Goal: Check status: Check status

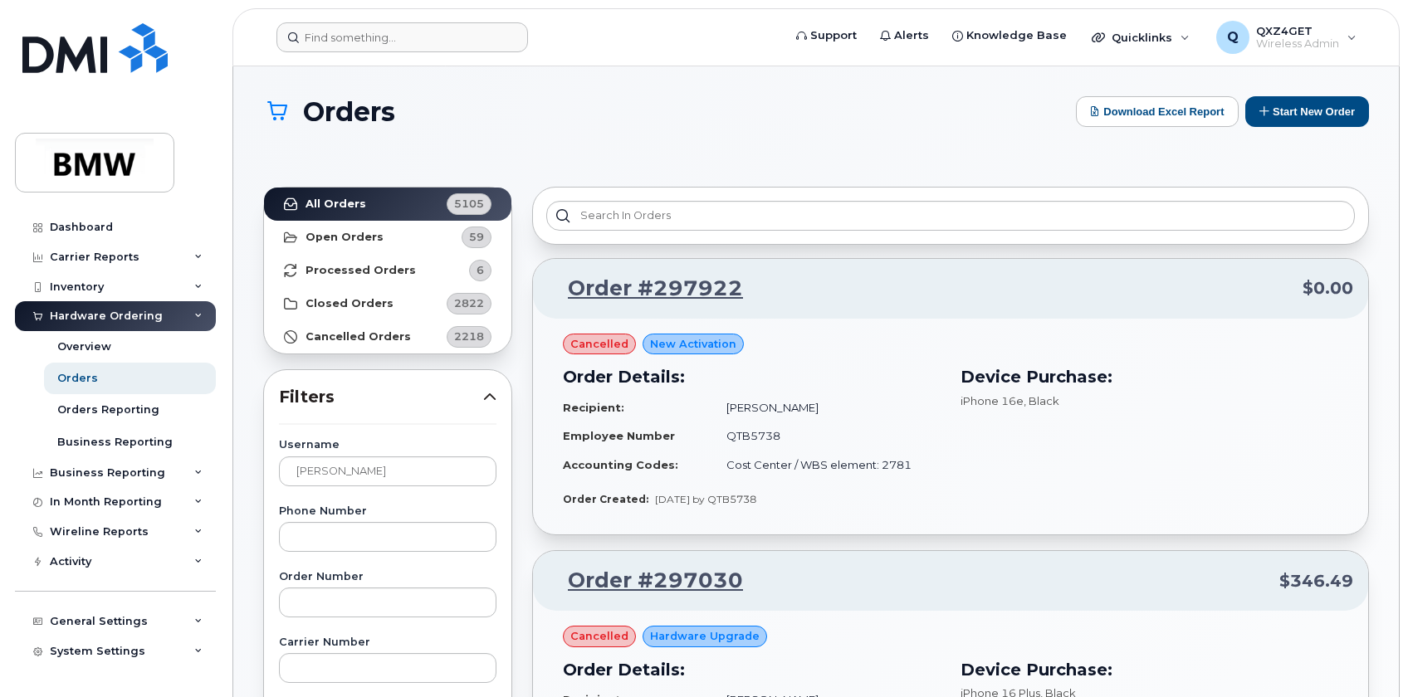
scroll to position [1207, 0]
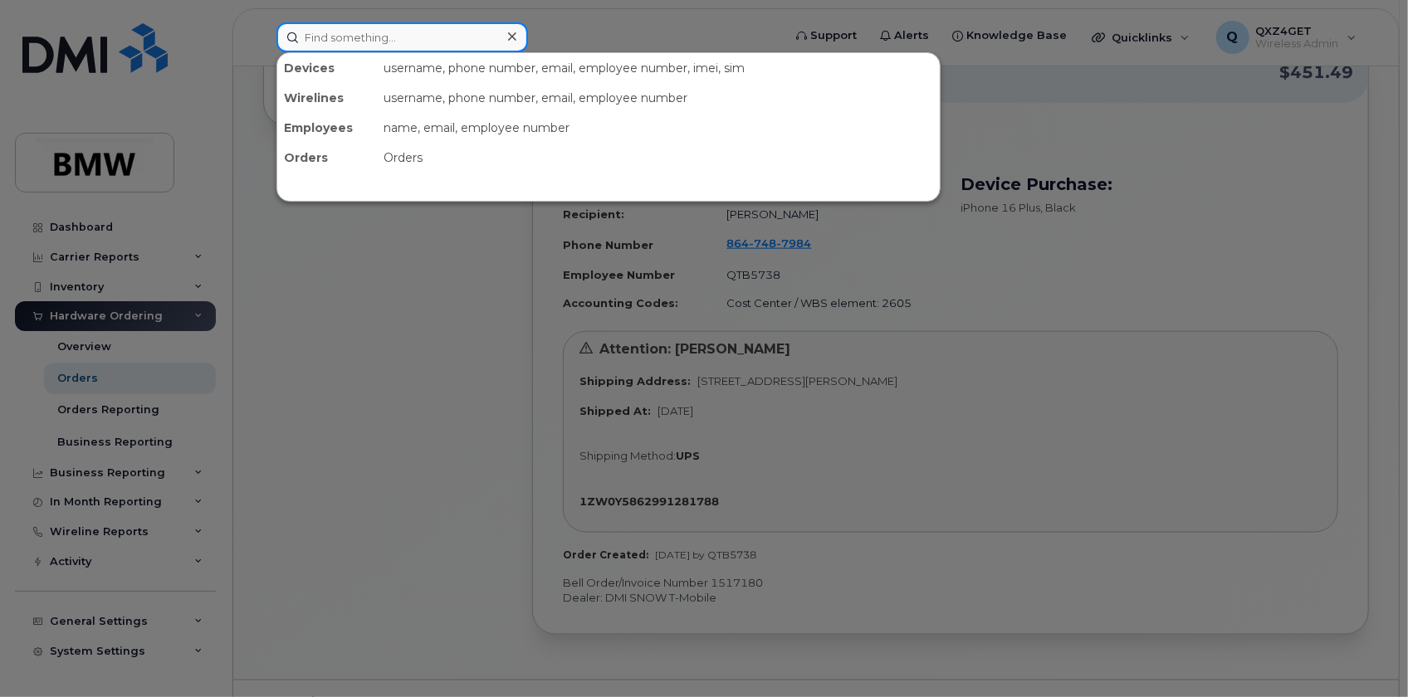
click at [307, 34] on input at bounding box center [401, 37] width 251 height 30
paste input "8642856233"
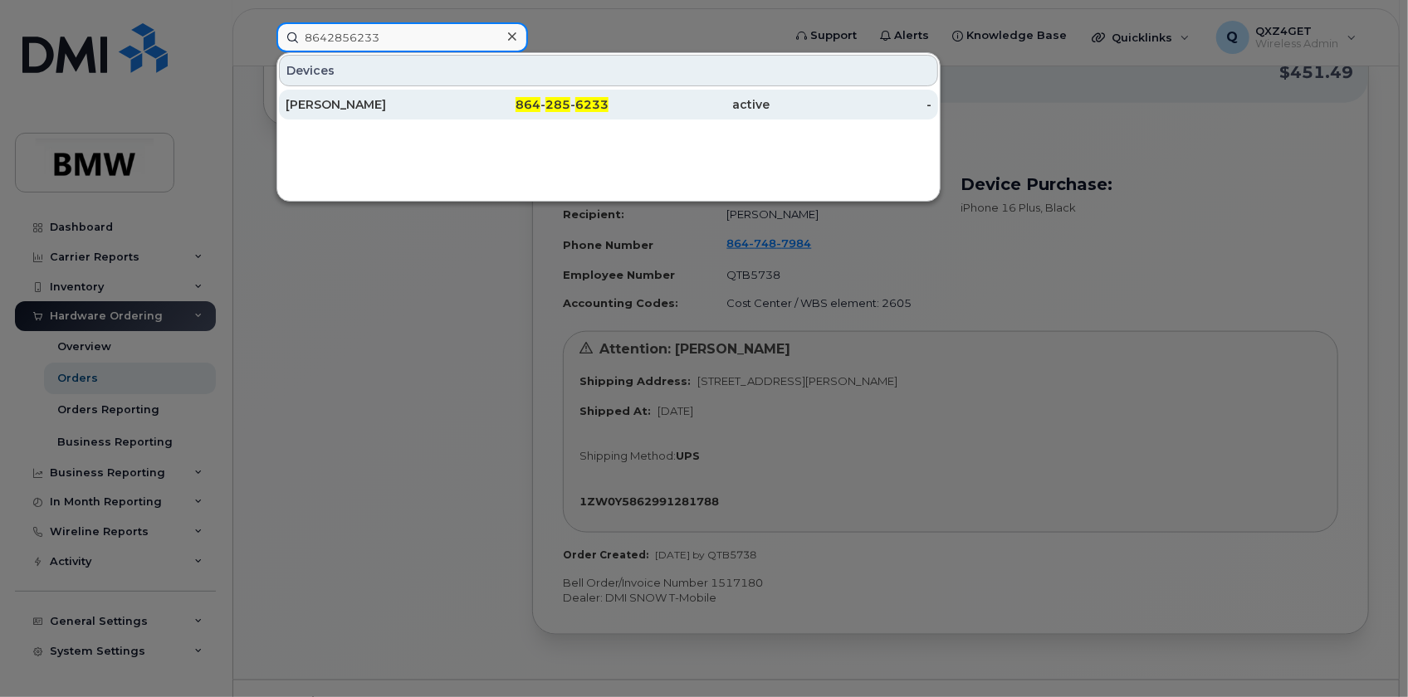
type input "8642856233"
click at [320, 105] on div "Valerie Green" at bounding box center [367, 104] width 162 height 17
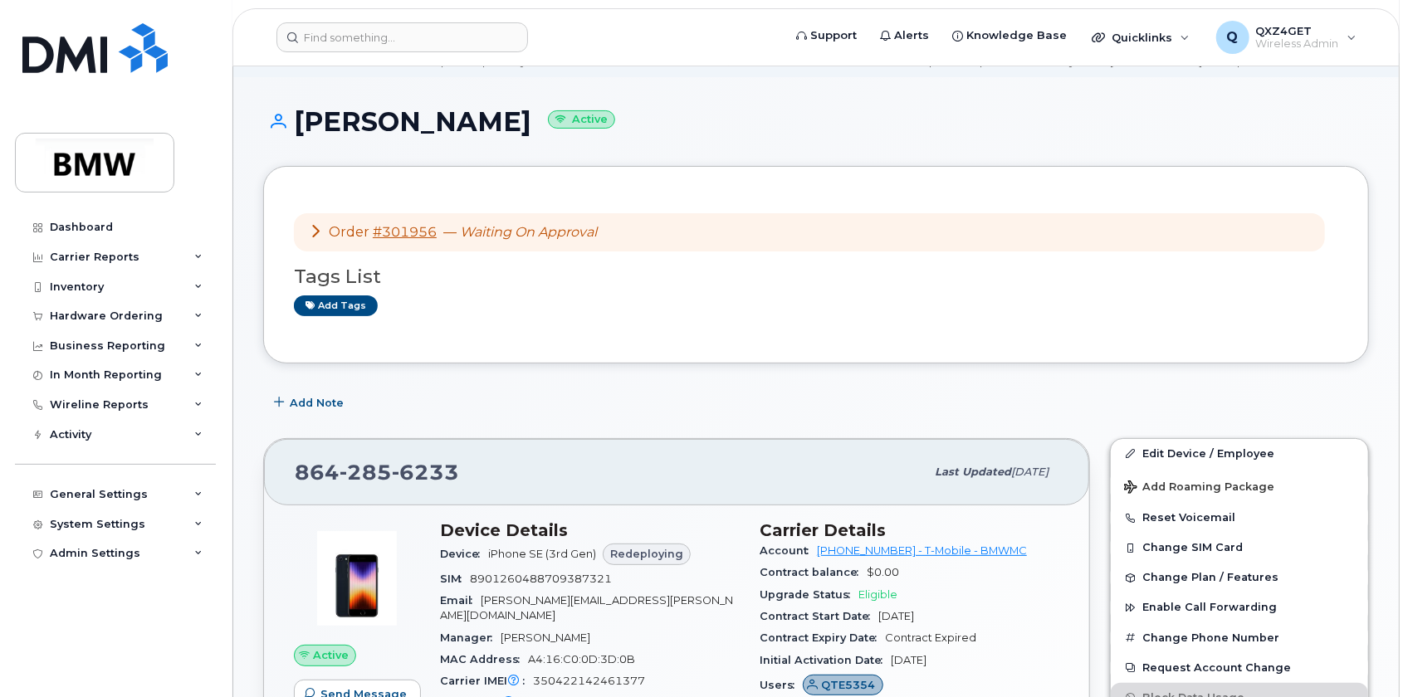
scroll to position [150, 0]
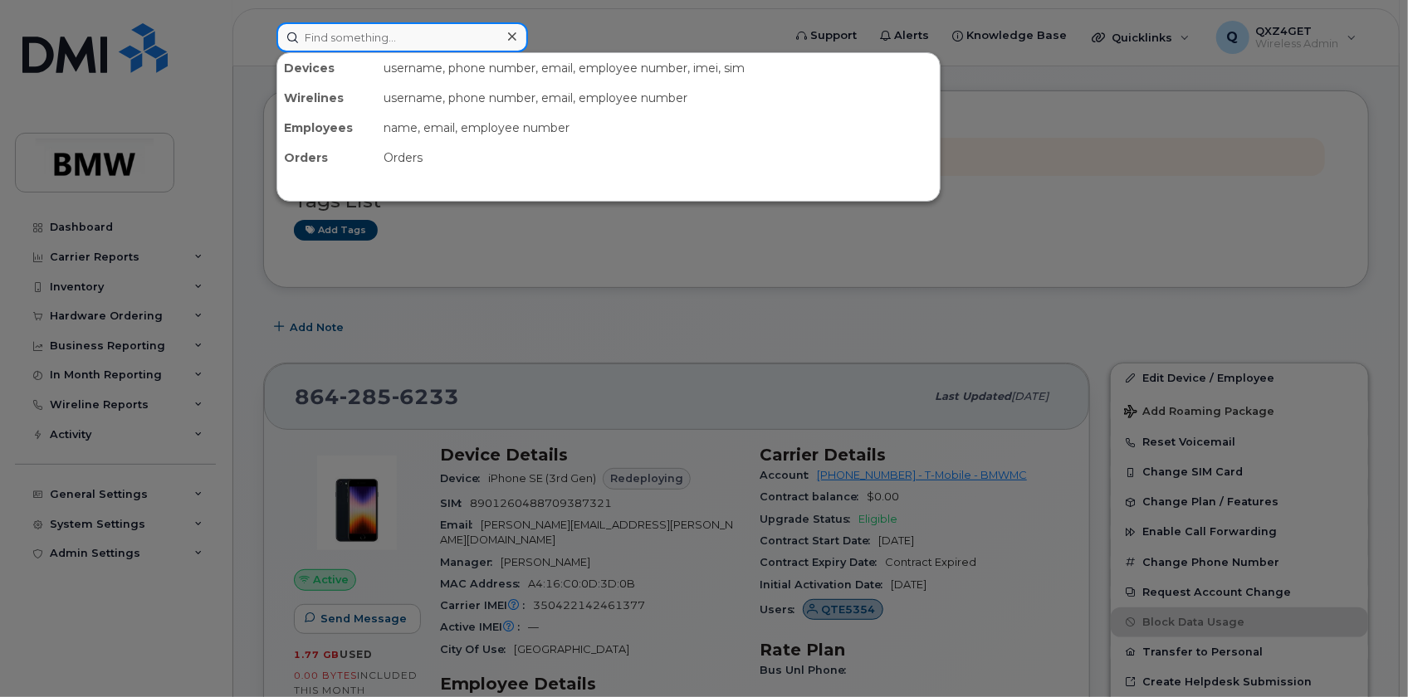
click at [349, 40] on input at bounding box center [401, 37] width 251 height 30
paste input "5513849555"
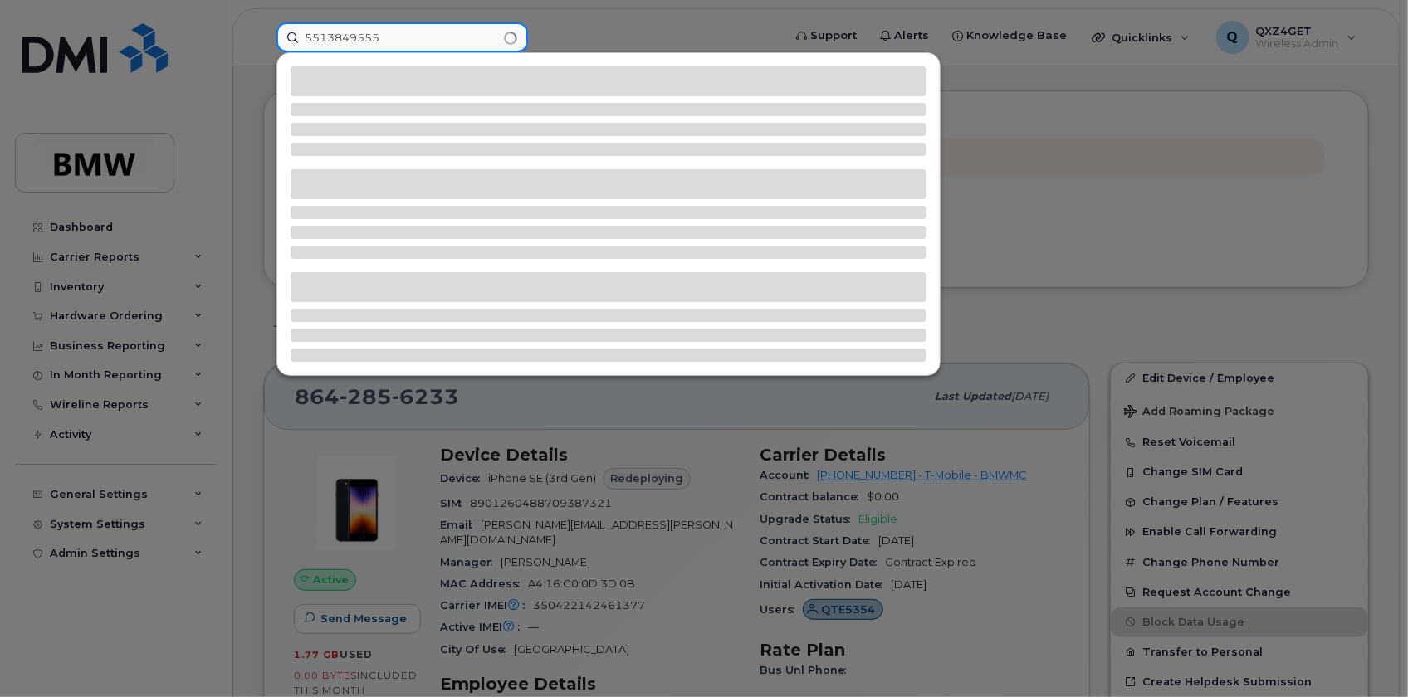
type input "5513849555"
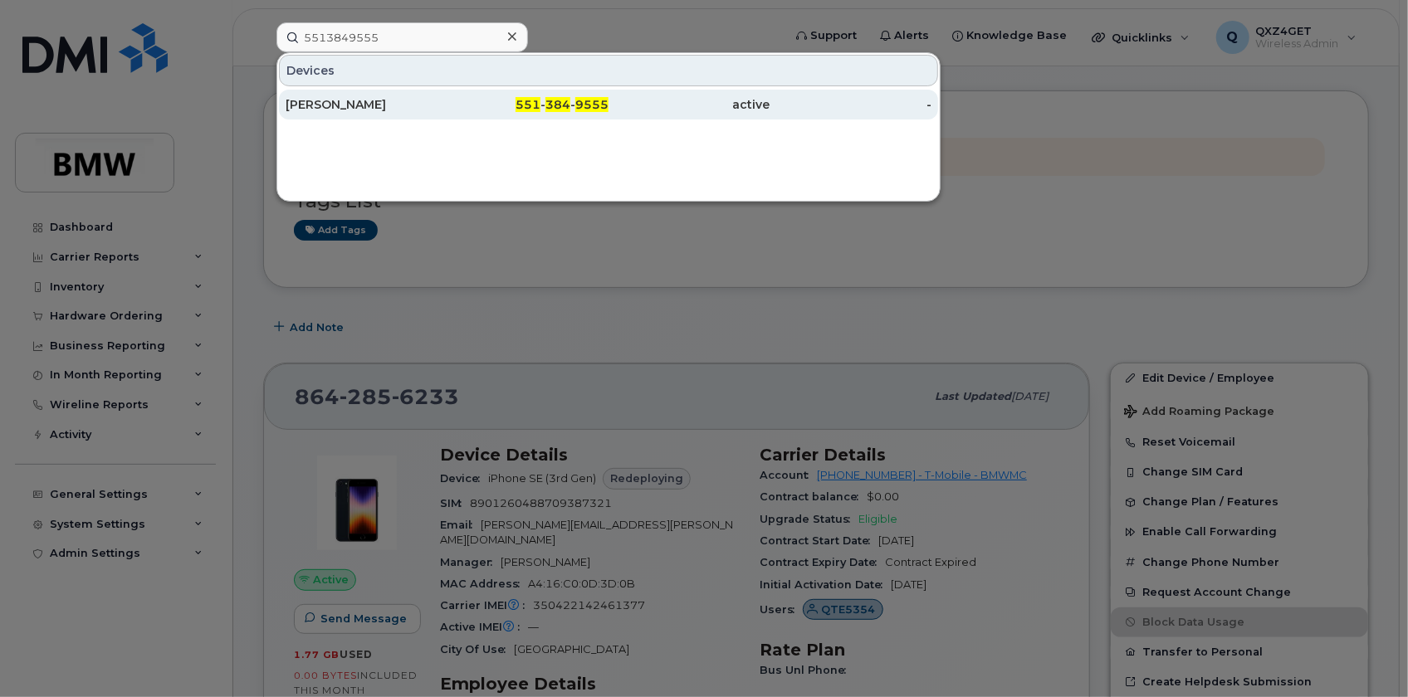
click at [329, 91] on div "[PERSON_NAME]" at bounding box center [367, 105] width 162 height 30
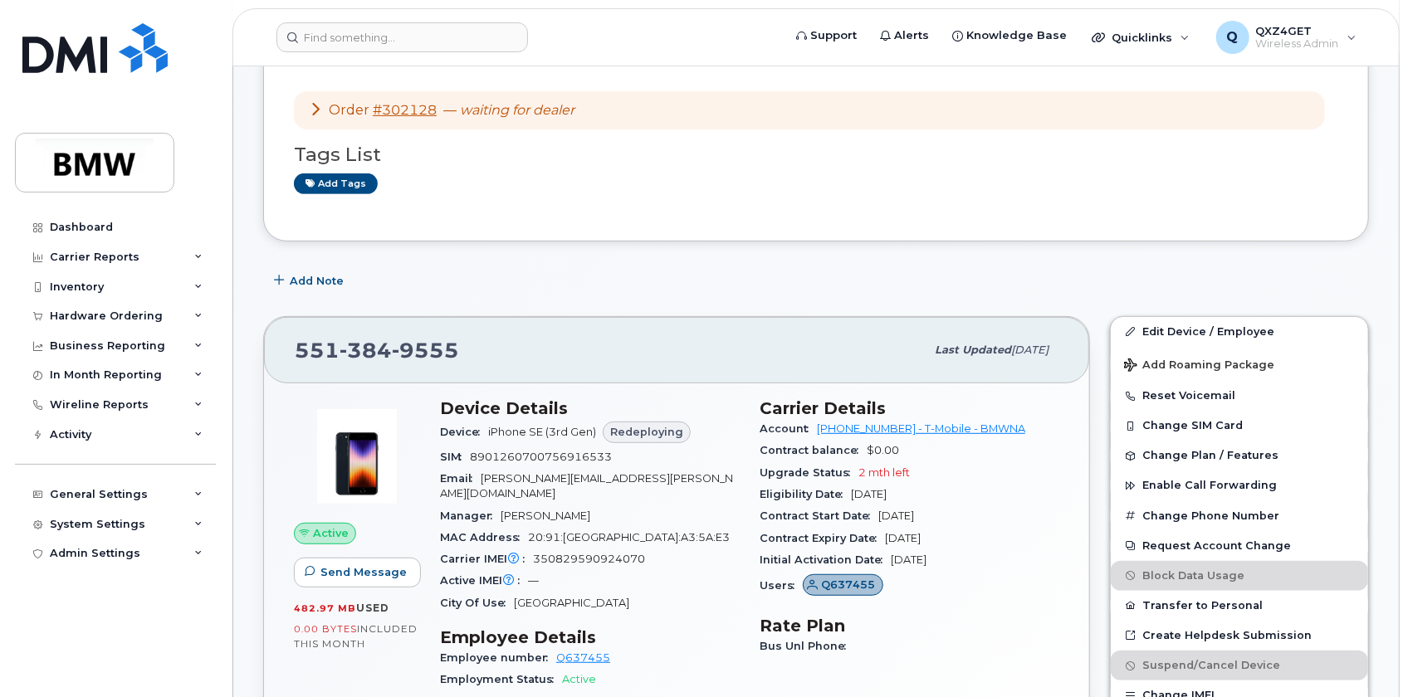
scroll to position [377, 0]
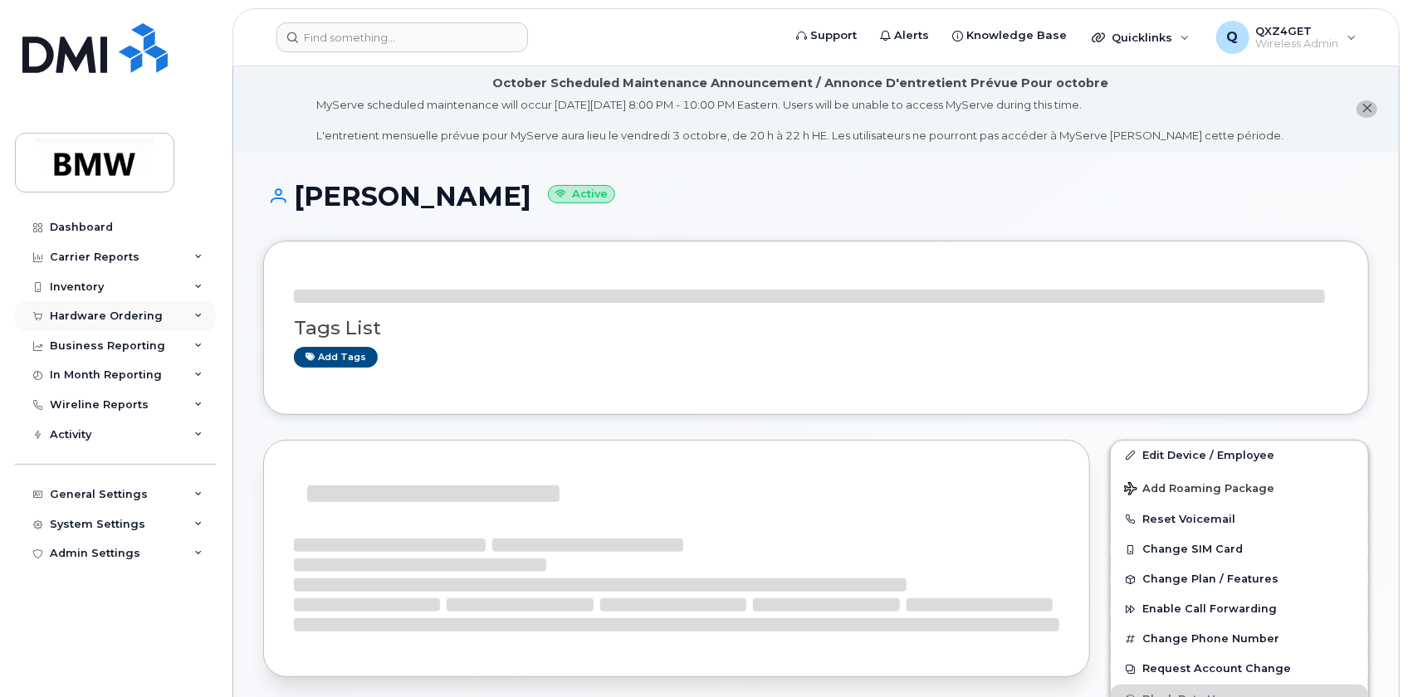
click at [90, 319] on div "Hardware Ordering" at bounding box center [106, 316] width 113 height 13
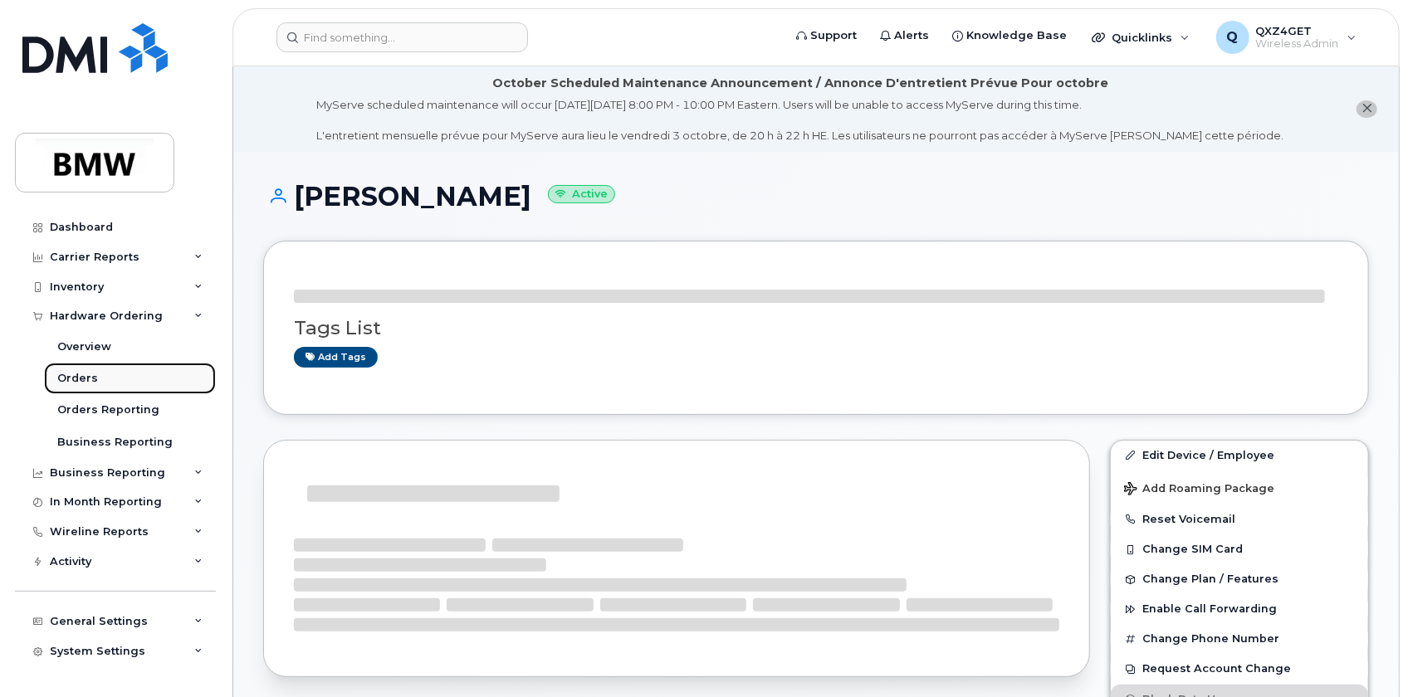
click at [77, 371] on div "Orders" at bounding box center [77, 378] width 41 height 15
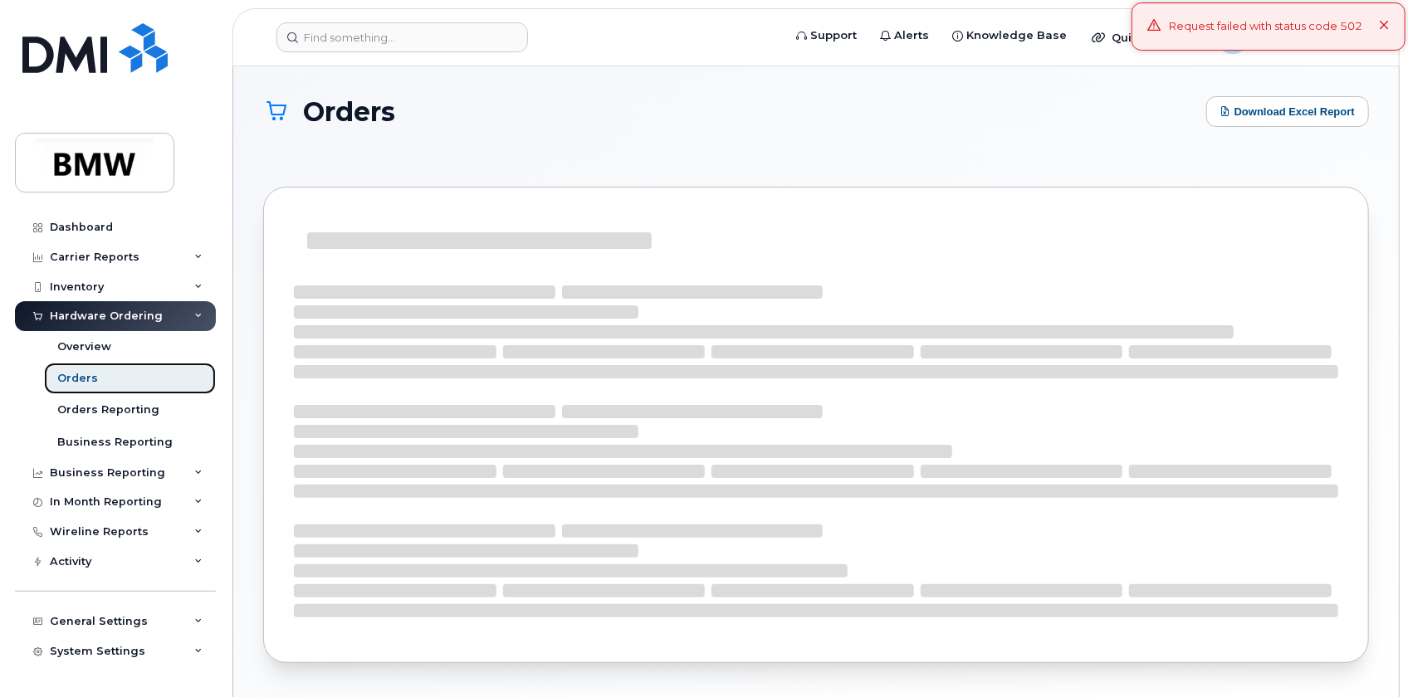
click at [71, 374] on div "Orders" at bounding box center [77, 378] width 41 height 15
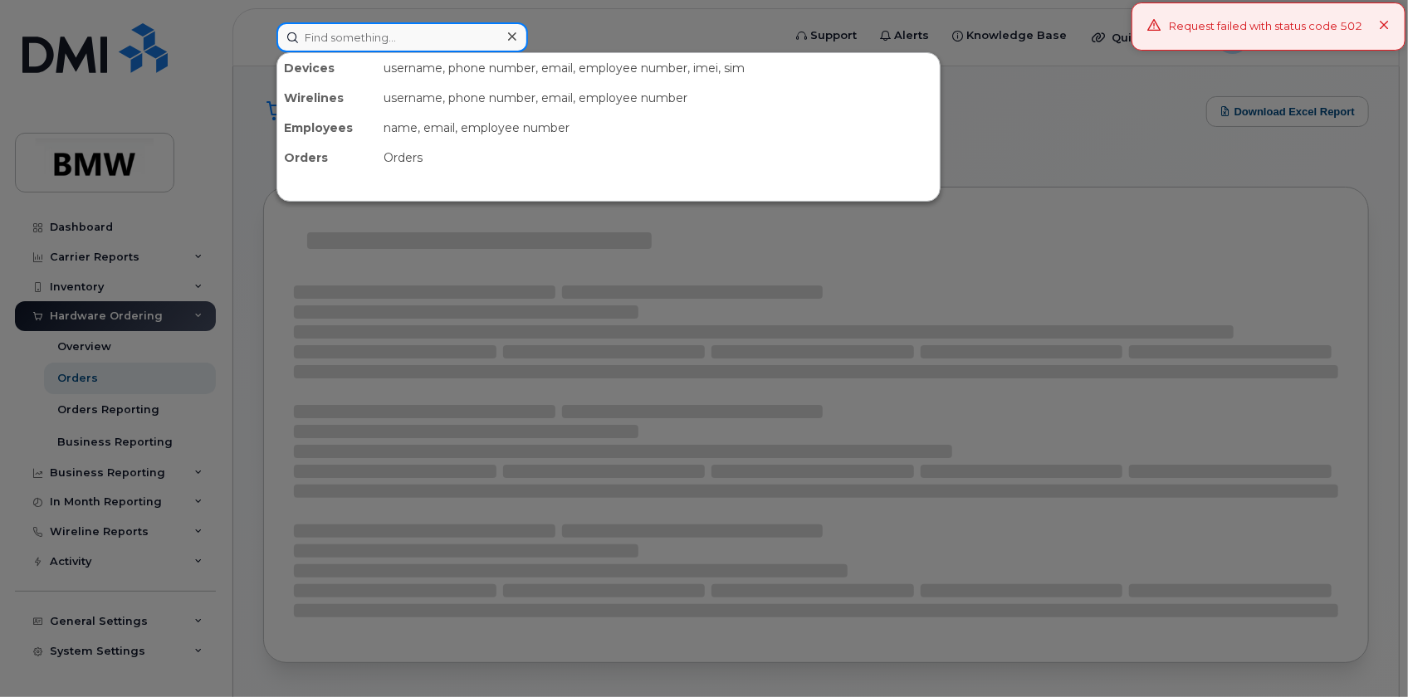
click at [332, 28] on input at bounding box center [401, 37] width 251 height 30
paste input "771968449"
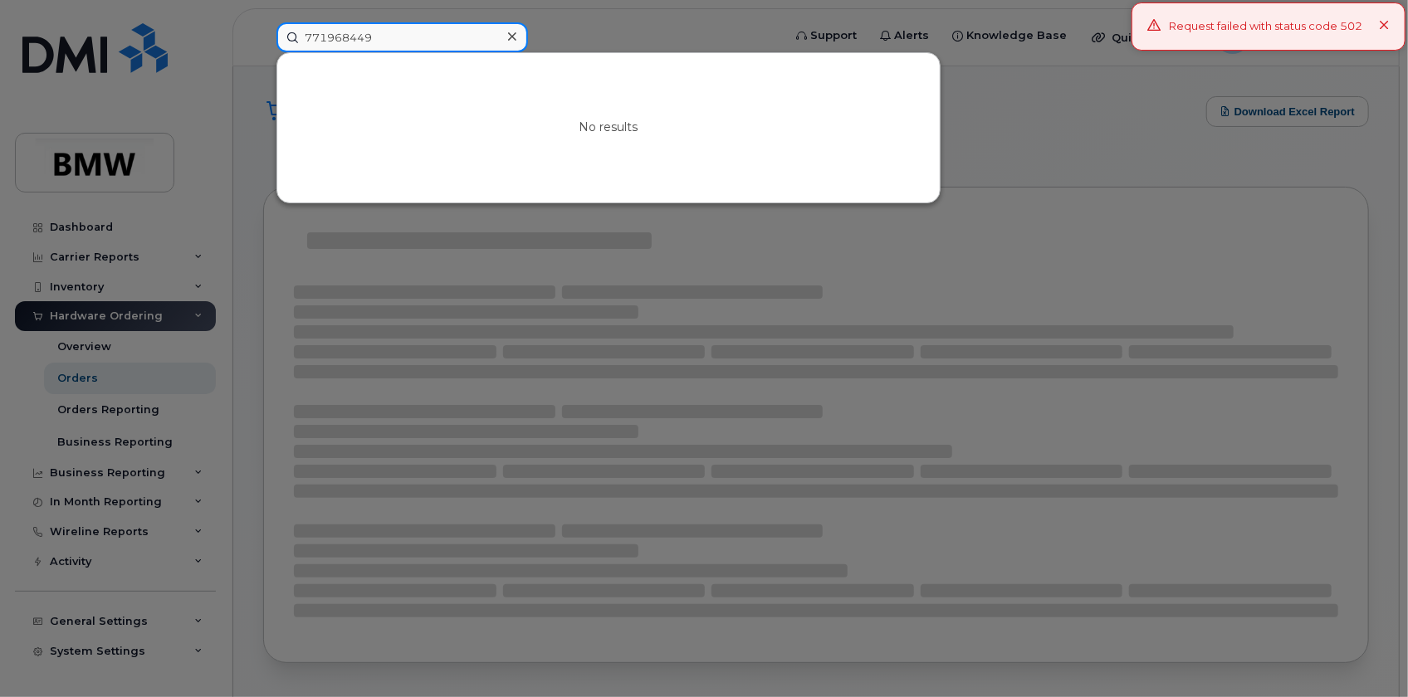
type input "771968449"
click at [82, 382] on div at bounding box center [704, 348] width 1408 height 697
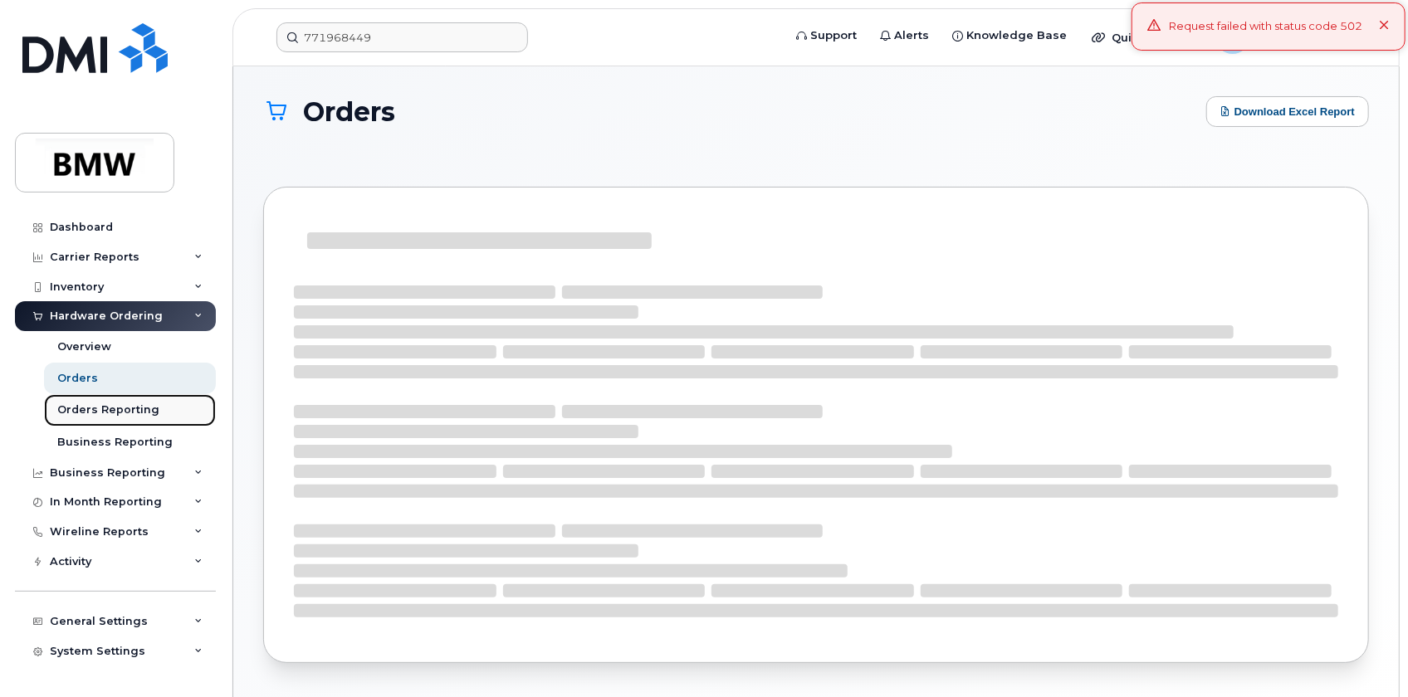
click at [83, 417] on div "Orders Reporting" at bounding box center [108, 410] width 102 height 15
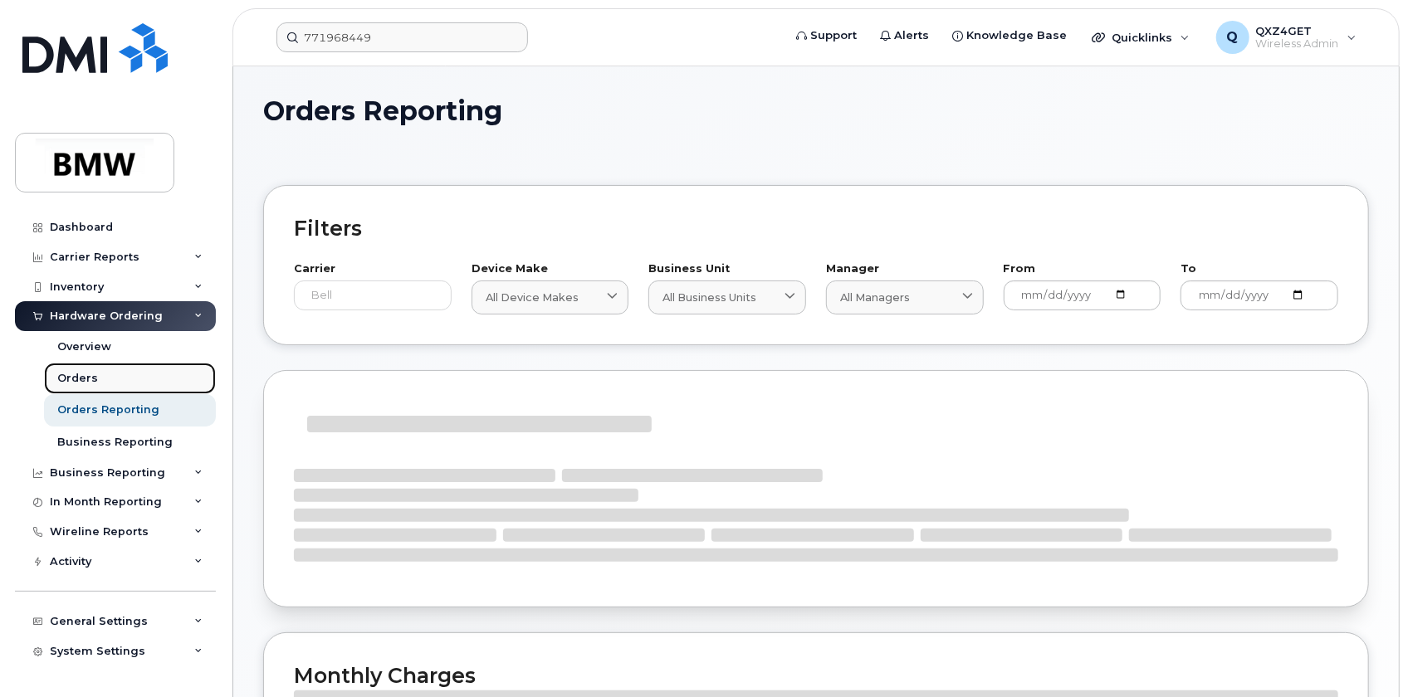
click at [85, 379] on div "Orders" at bounding box center [77, 378] width 41 height 15
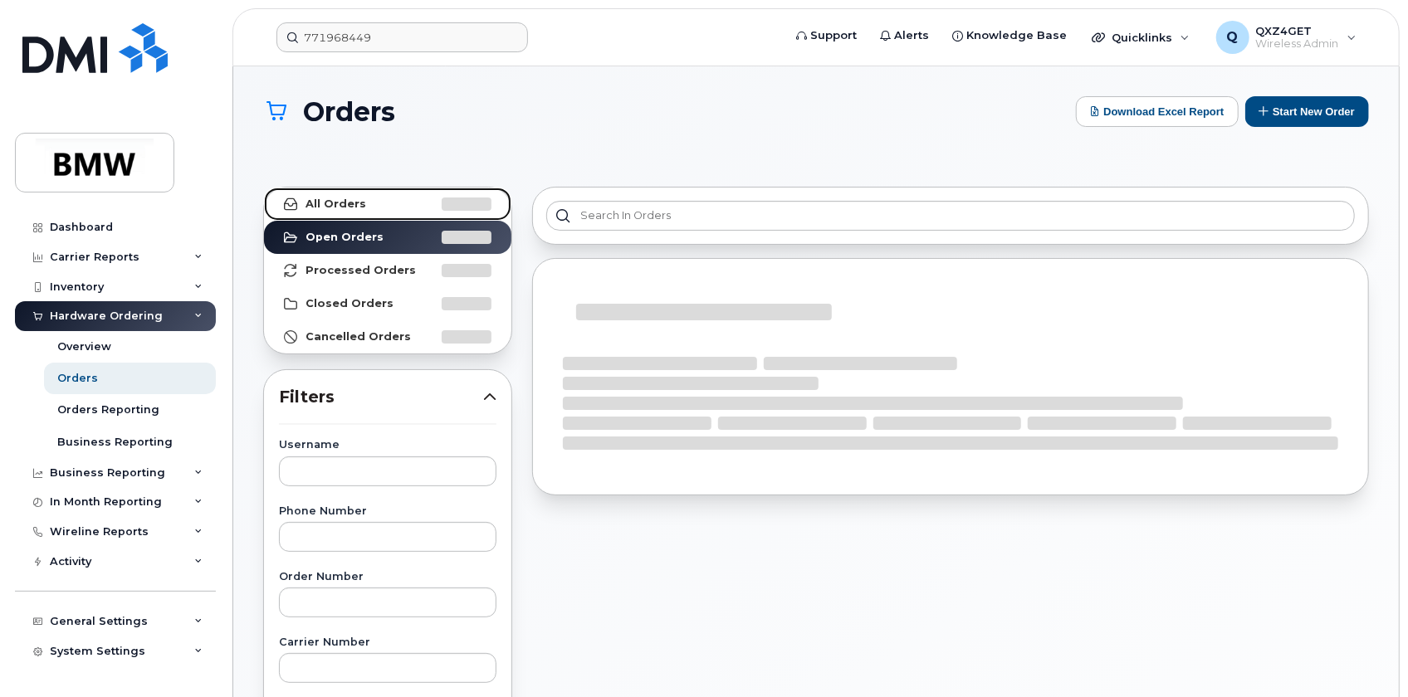
click at [335, 188] on link "All Orders" at bounding box center [387, 204] width 247 height 33
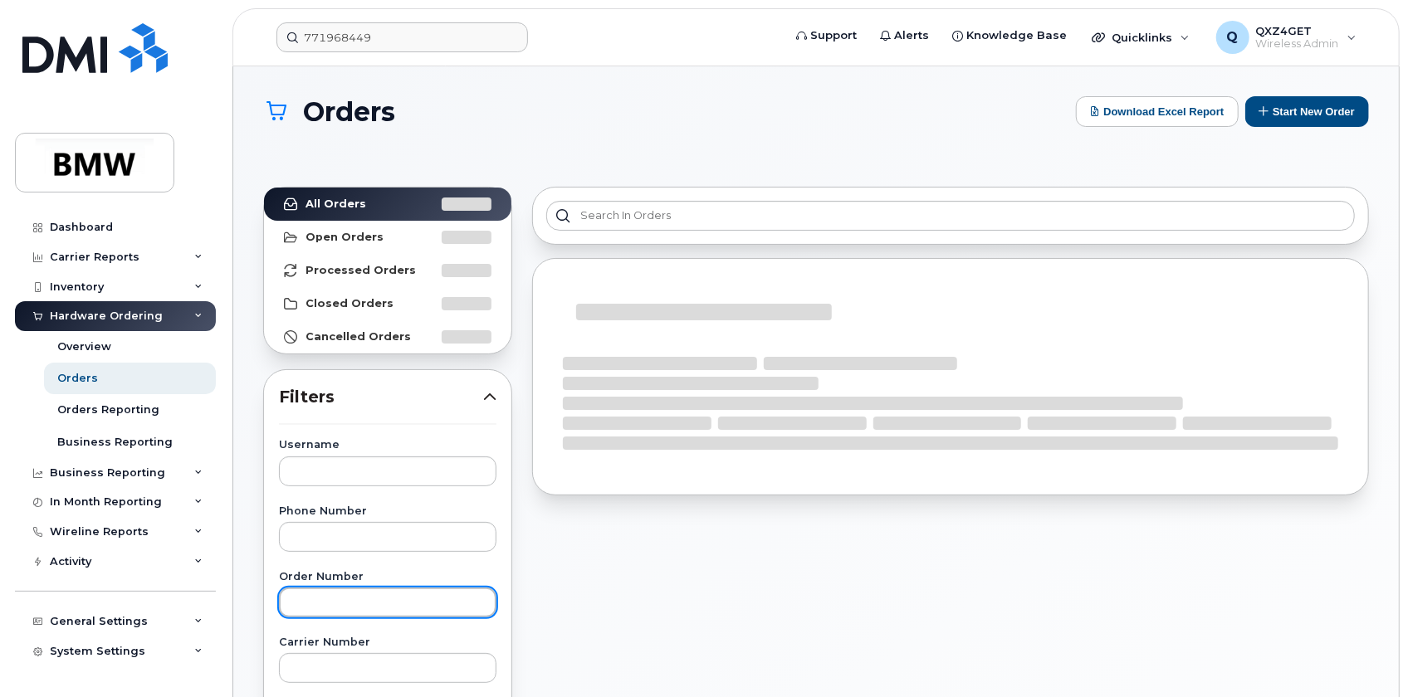
click at [342, 598] on input "text" at bounding box center [387, 603] width 217 height 30
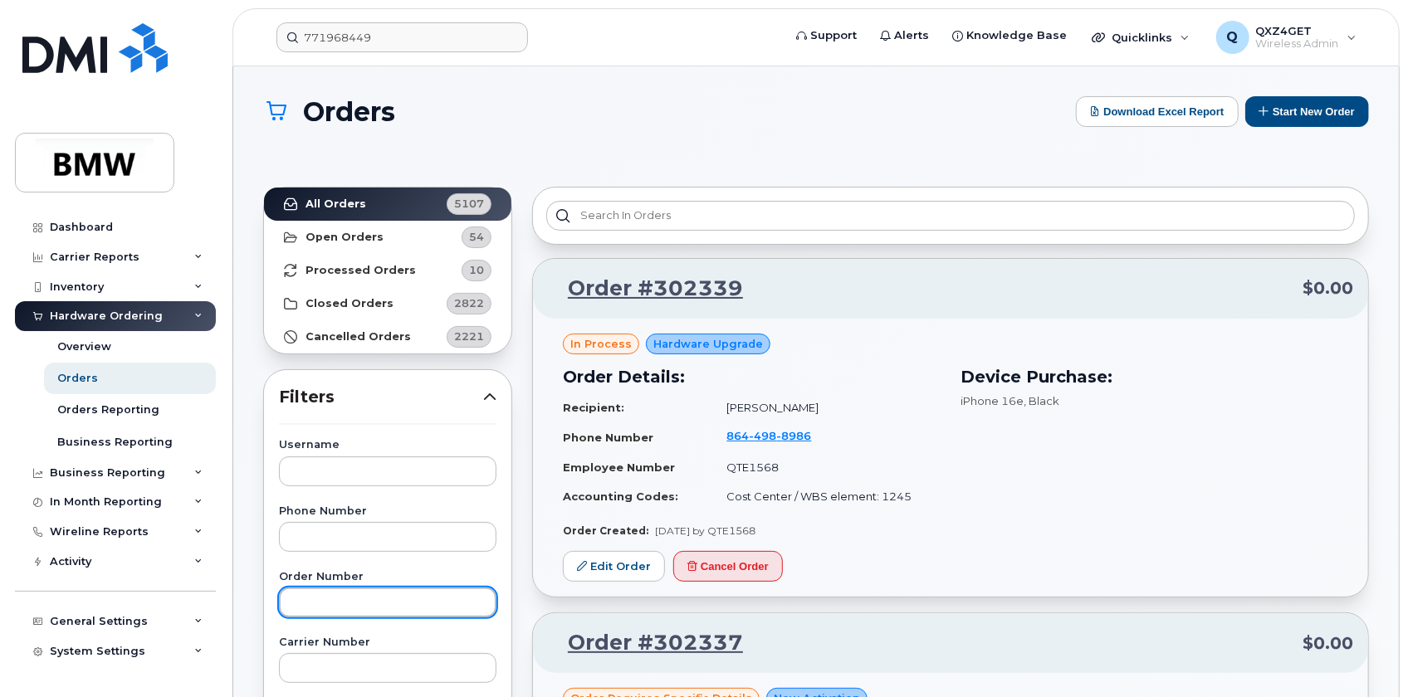
paste input "771968449"
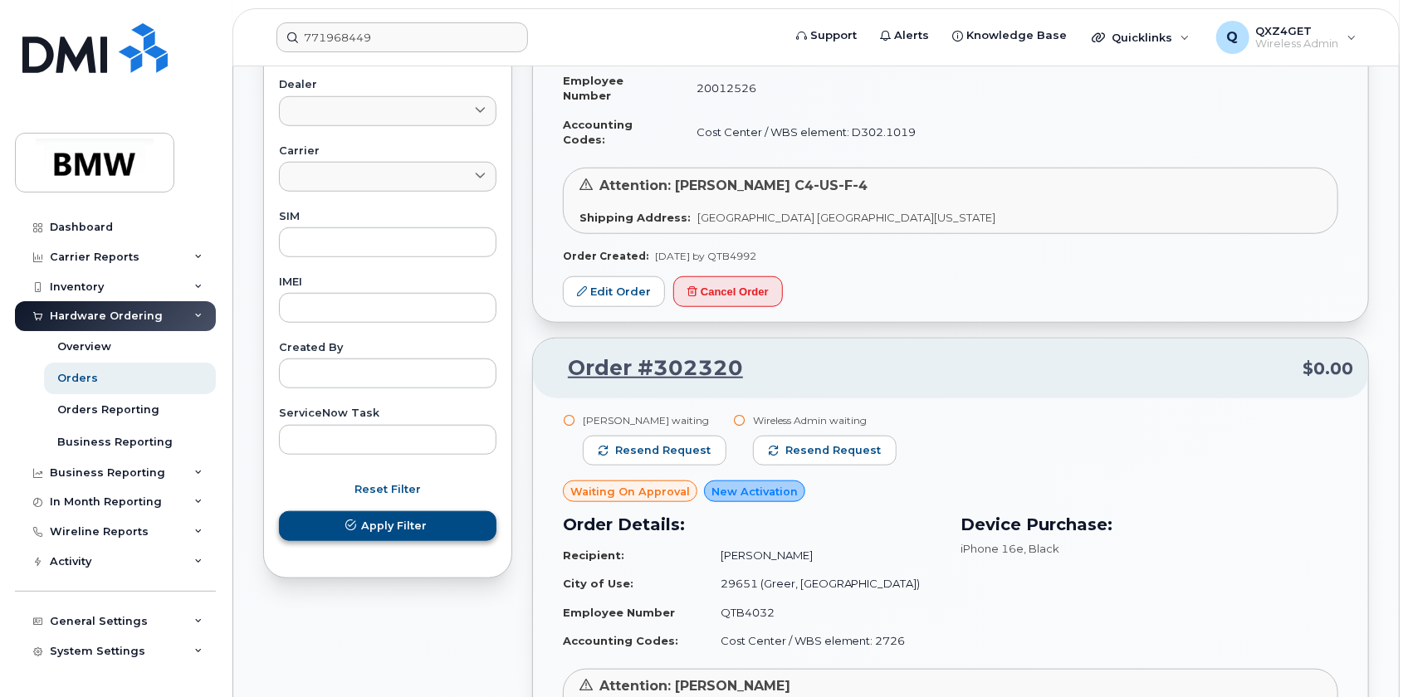
type input "771968449"
click at [406, 511] on button "Apply Filter" at bounding box center [387, 526] width 217 height 30
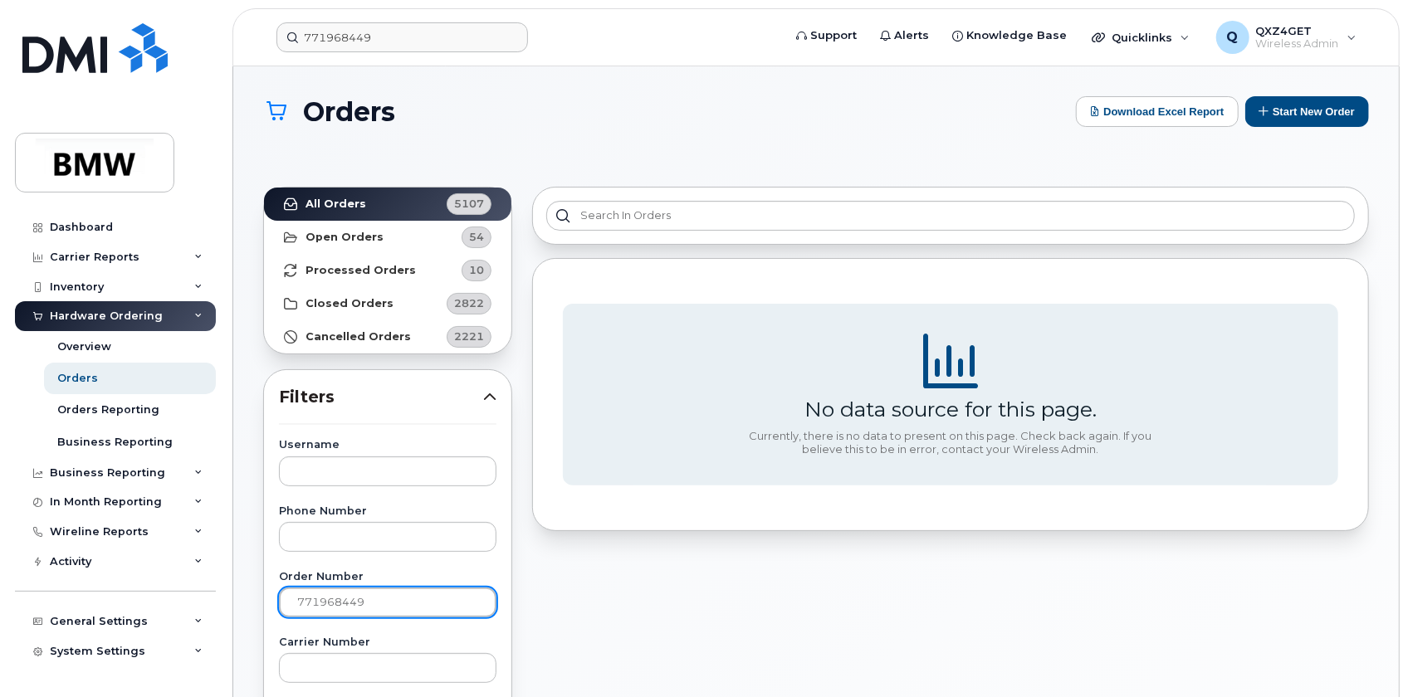
click at [299, 602] on input "771968449" at bounding box center [387, 603] width 217 height 30
drag, startPoint x: 388, startPoint y: 604, endPoint x: 262, endPoint y: 605, distance: 125.3
paste input "771968449"
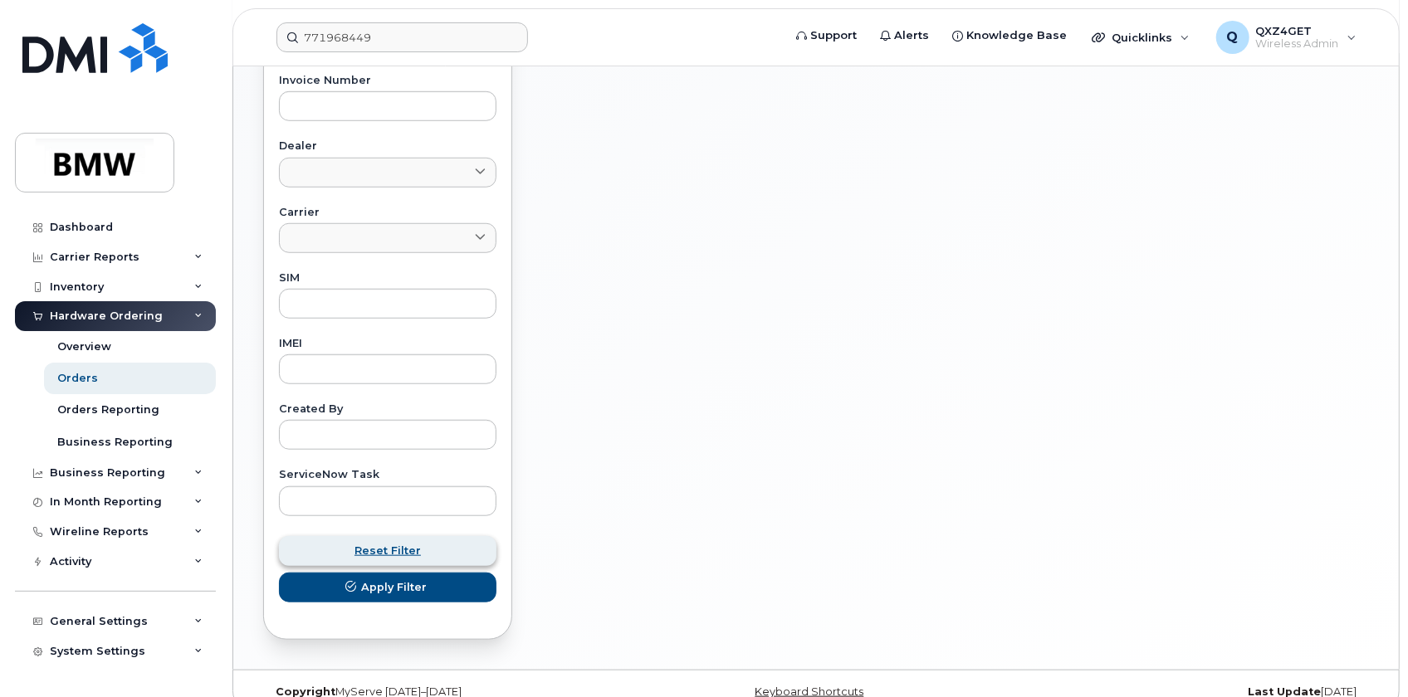
scroll to position [717, 0]
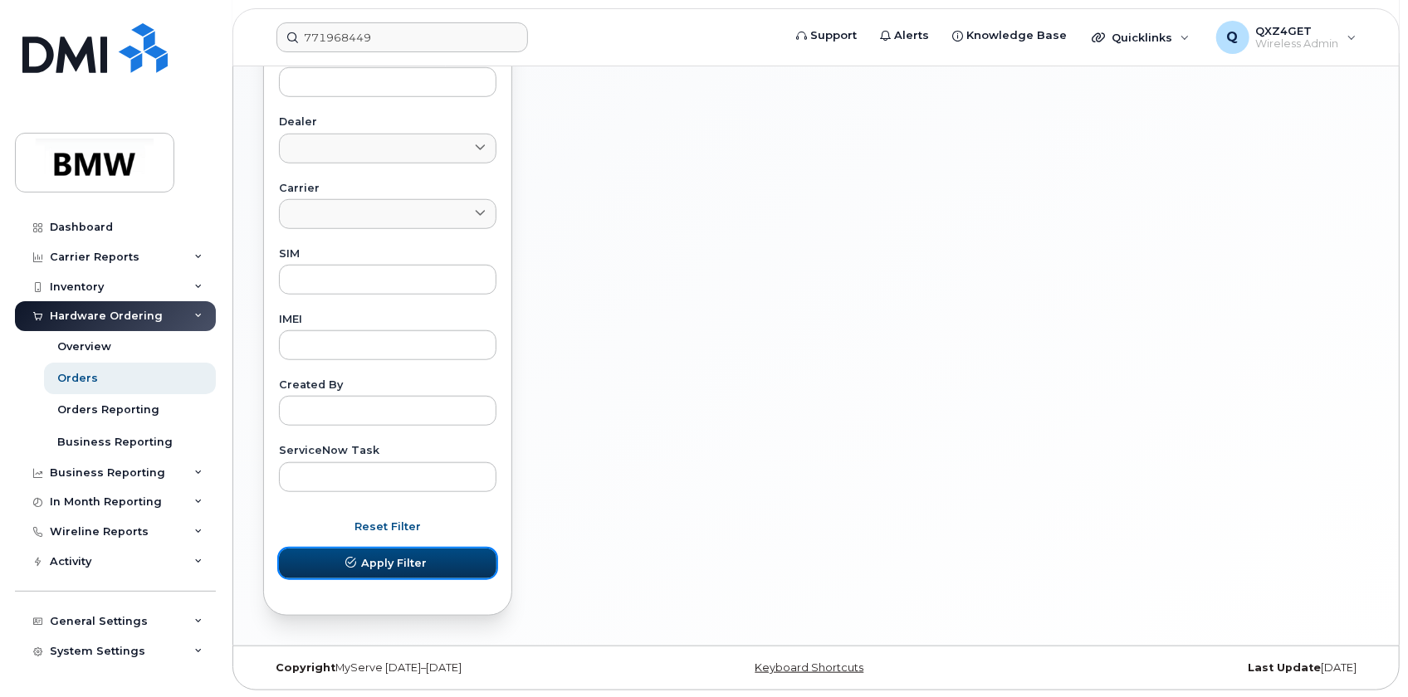
click at [412, 564] on span "Apply Filter" at bounding box center [394, 563] width 66 height 16
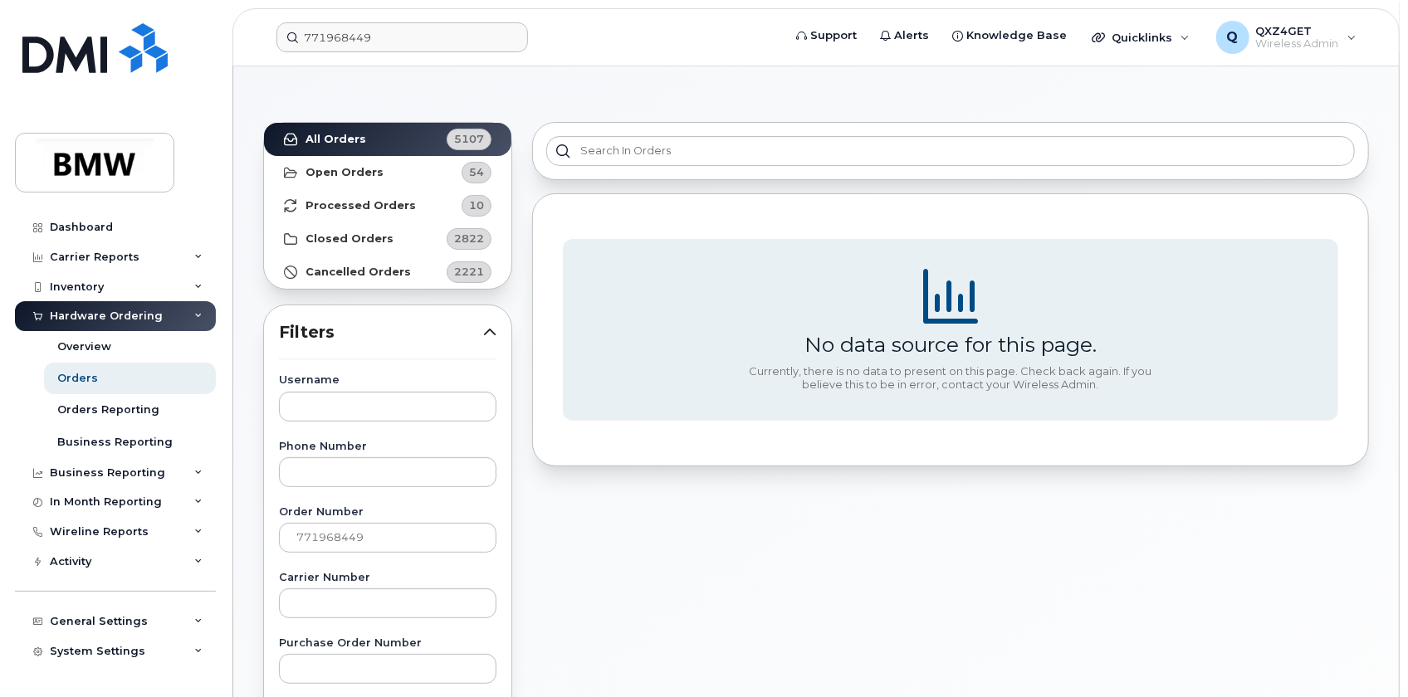
scroll to position [0, 0]
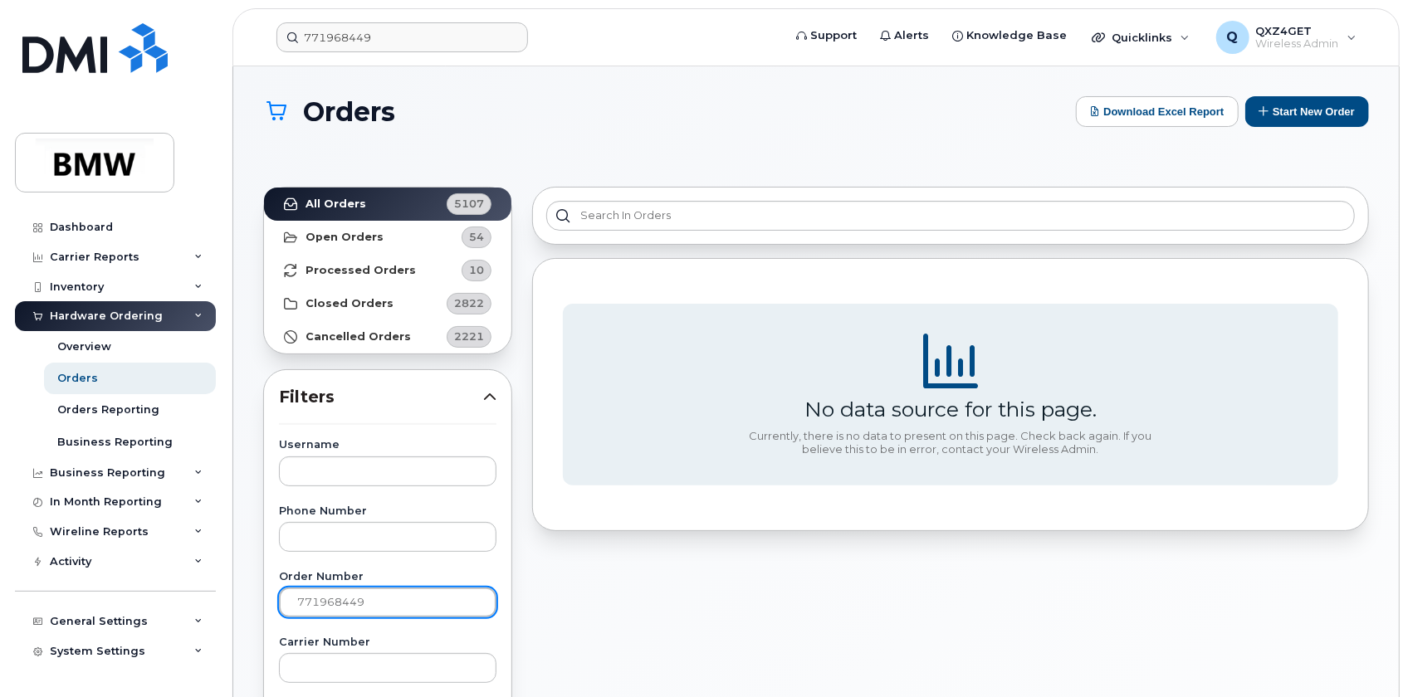
click at [376, 600] on input "771968449" at bounding box center [387, 603] width 217 height 30
drag, startPoint x: 327, startPoint y: 603, endPoint x: 307, endPoint y: 583, distance: 28.8
click at [315, 604] on input "771968449" at bounding box center [387, 603] width 217 height 30
type input "301128"
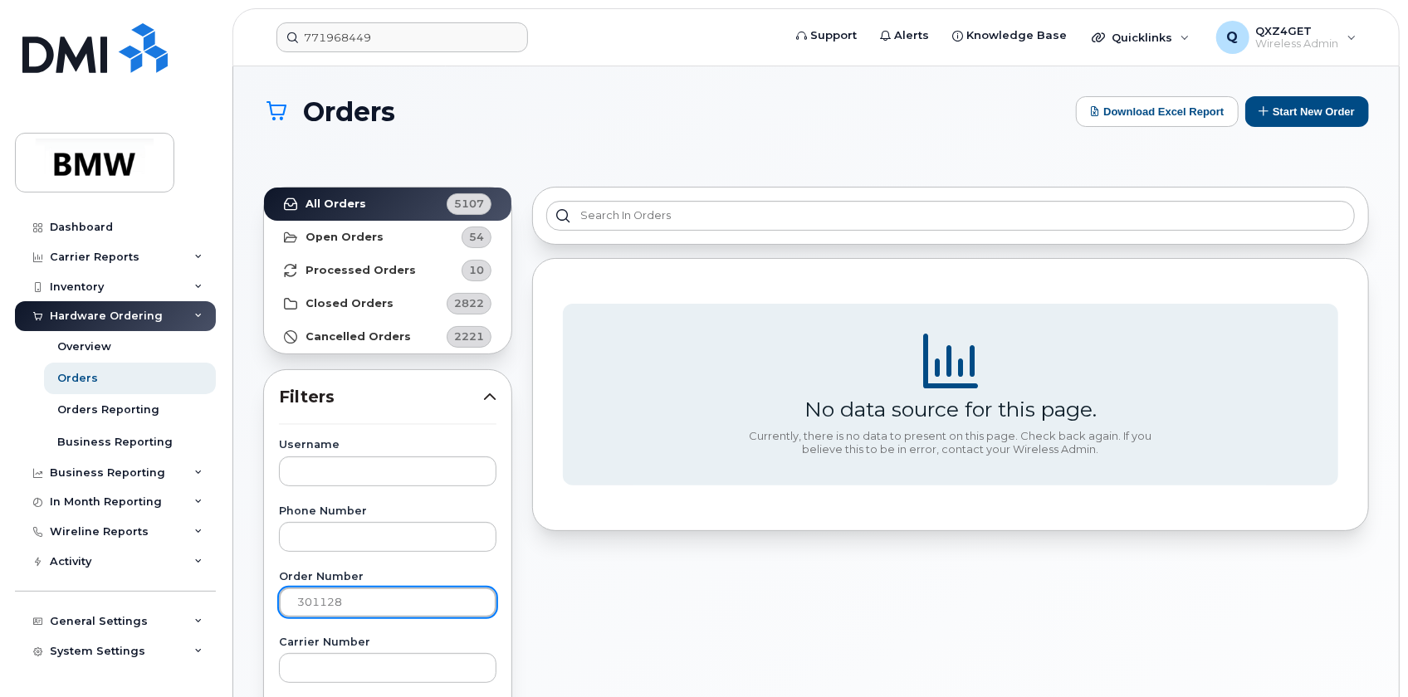
click at [378, 612] on input "301128" at bounding box center [387, 603] width 217 height 30
drag, startPoint x: 373, startPoint y: 608, endPoint x: 291, endPoint y: 603, distance: 82.4
click at [300, 606] on input "301128" at bounding box center [387, 603] width 217 height 30
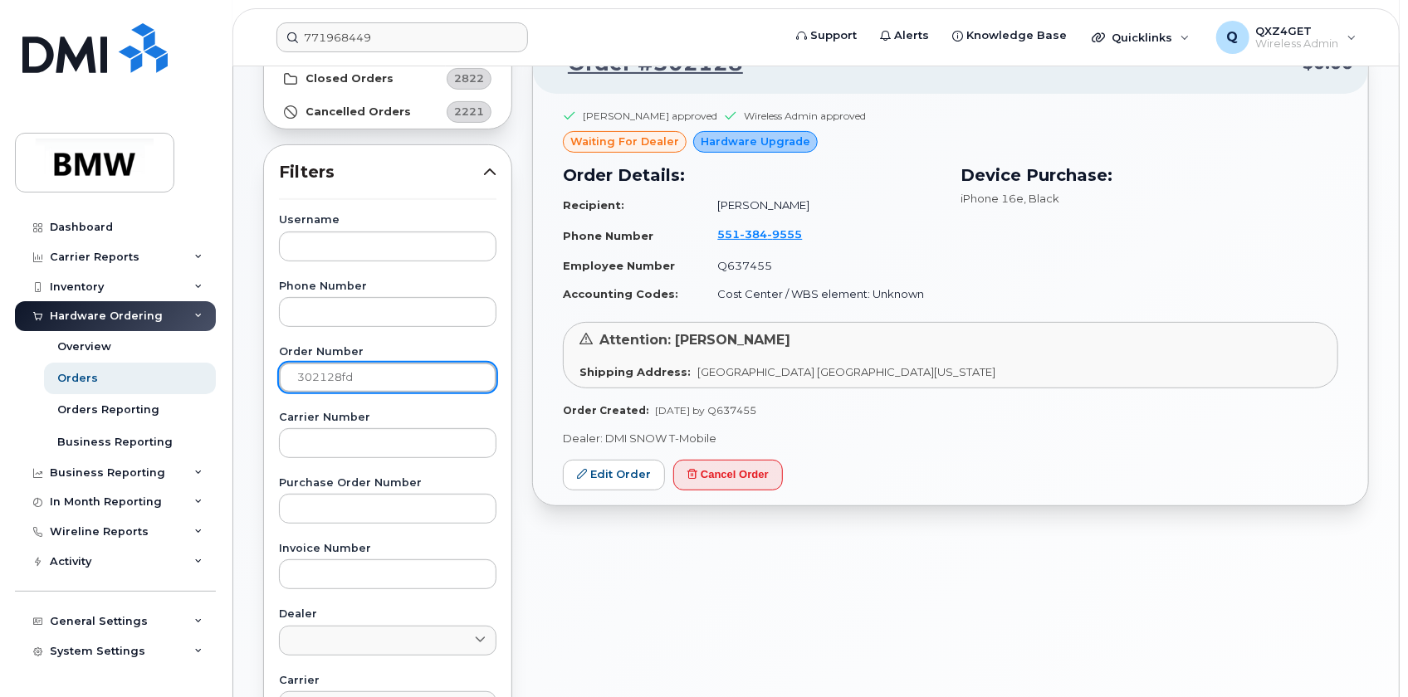
scroll to position [226, 0]
type input "302128fd"
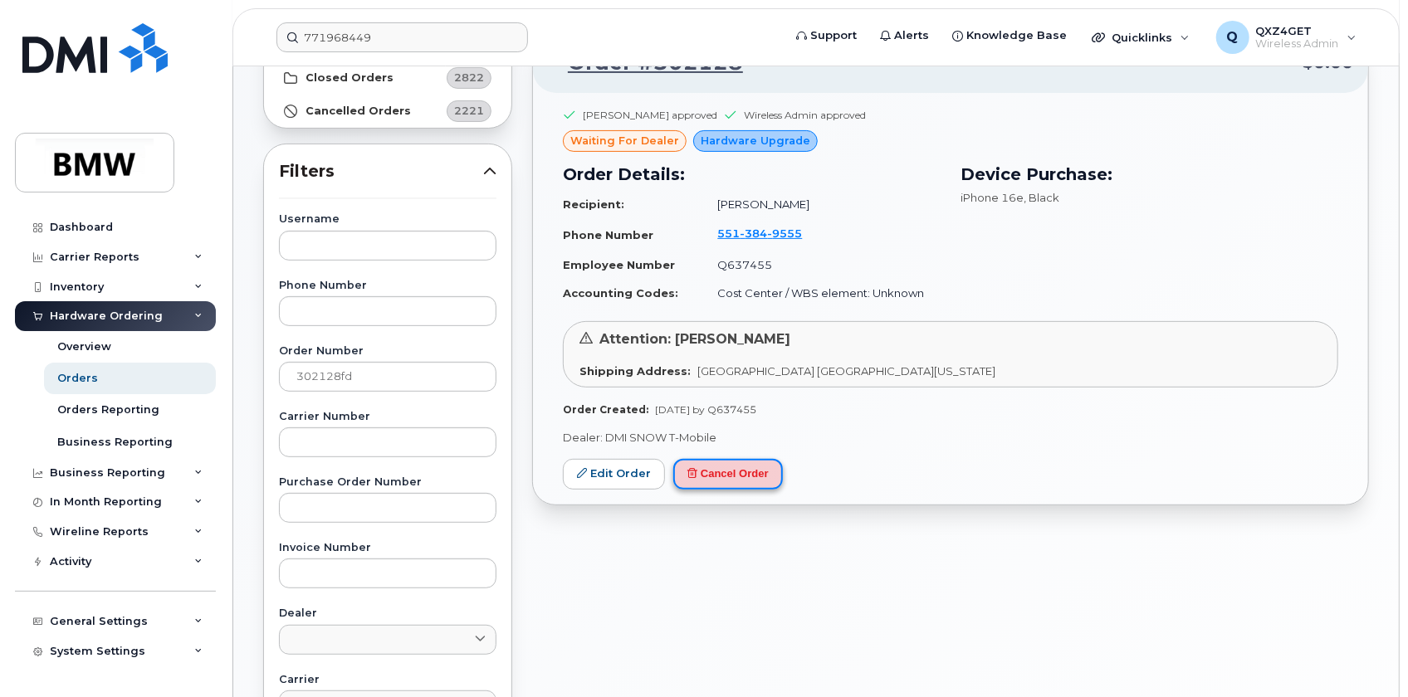
click at [727, 467] on button "Cancel Order" at bounding box center [728, 474] width 110 height 31
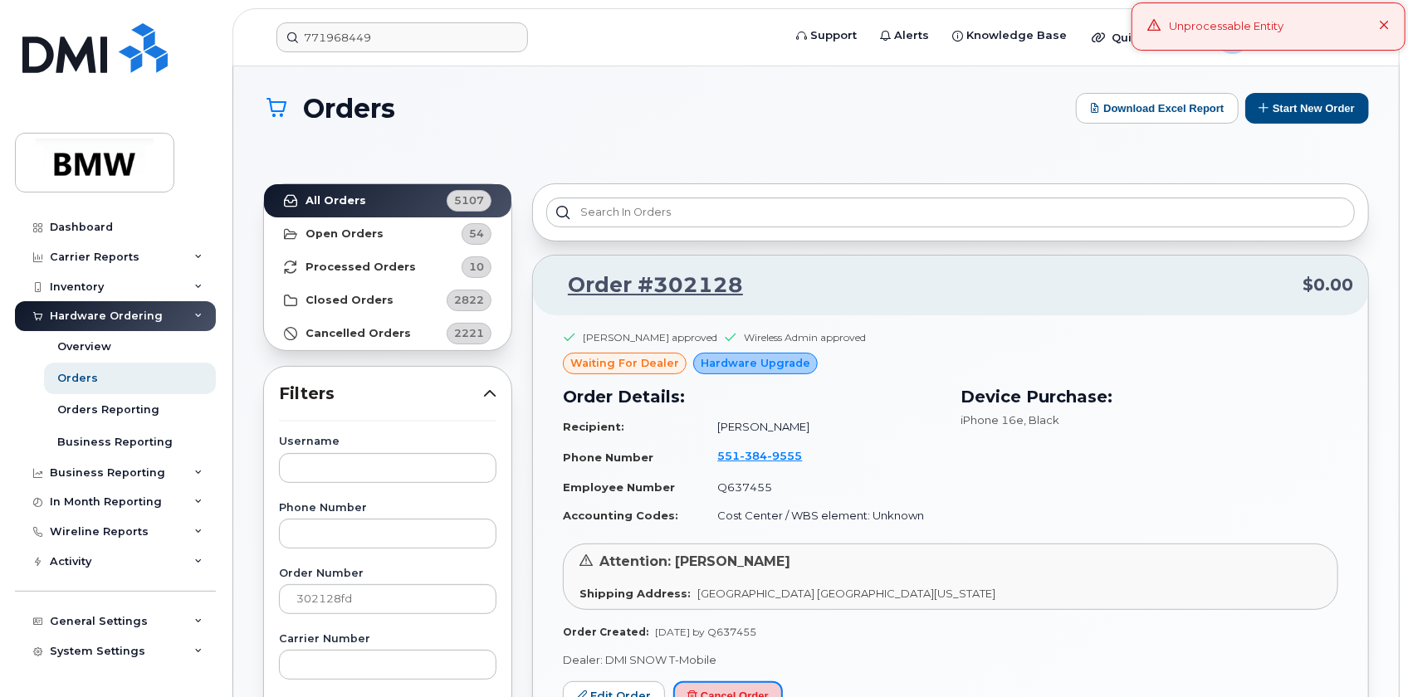
scroll to position [0, 0]
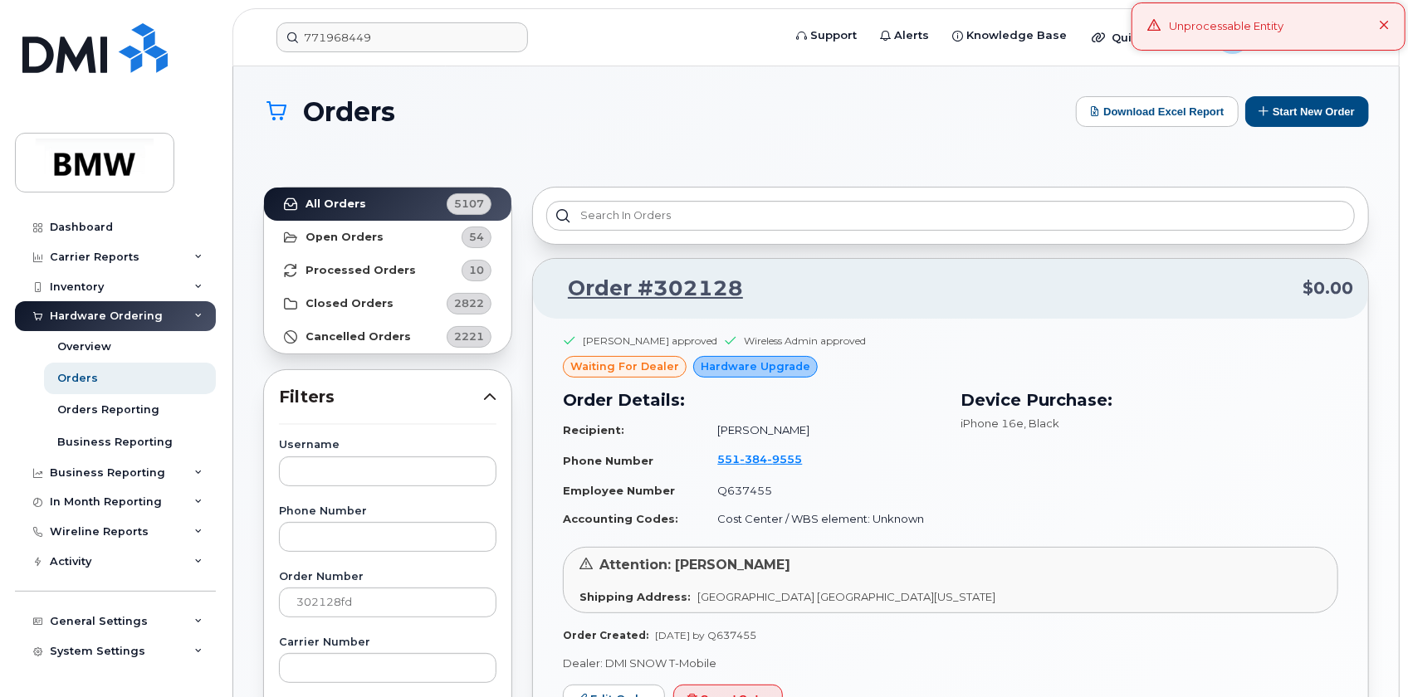
click at [1379, 17] on div "Unprocessable Entity" at bounding box center [1268, 26] width 274 height 48
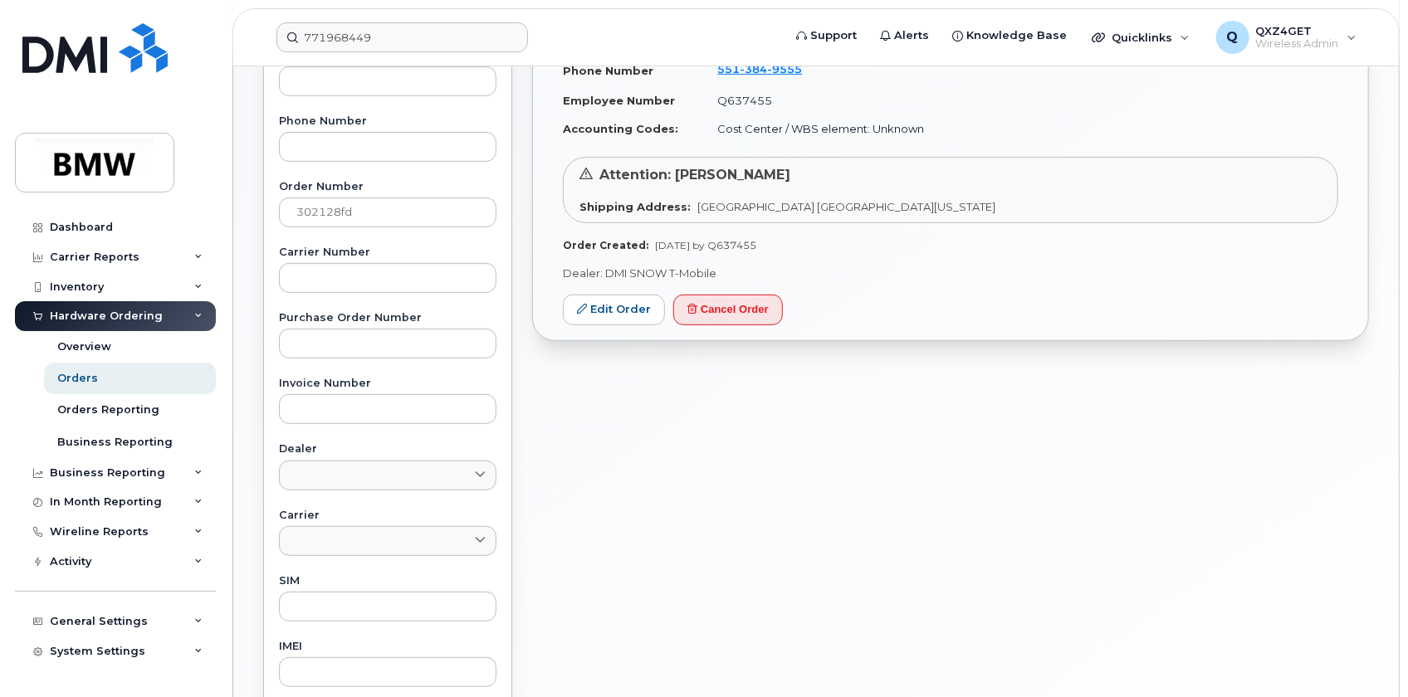
scroll to position [452, 0]
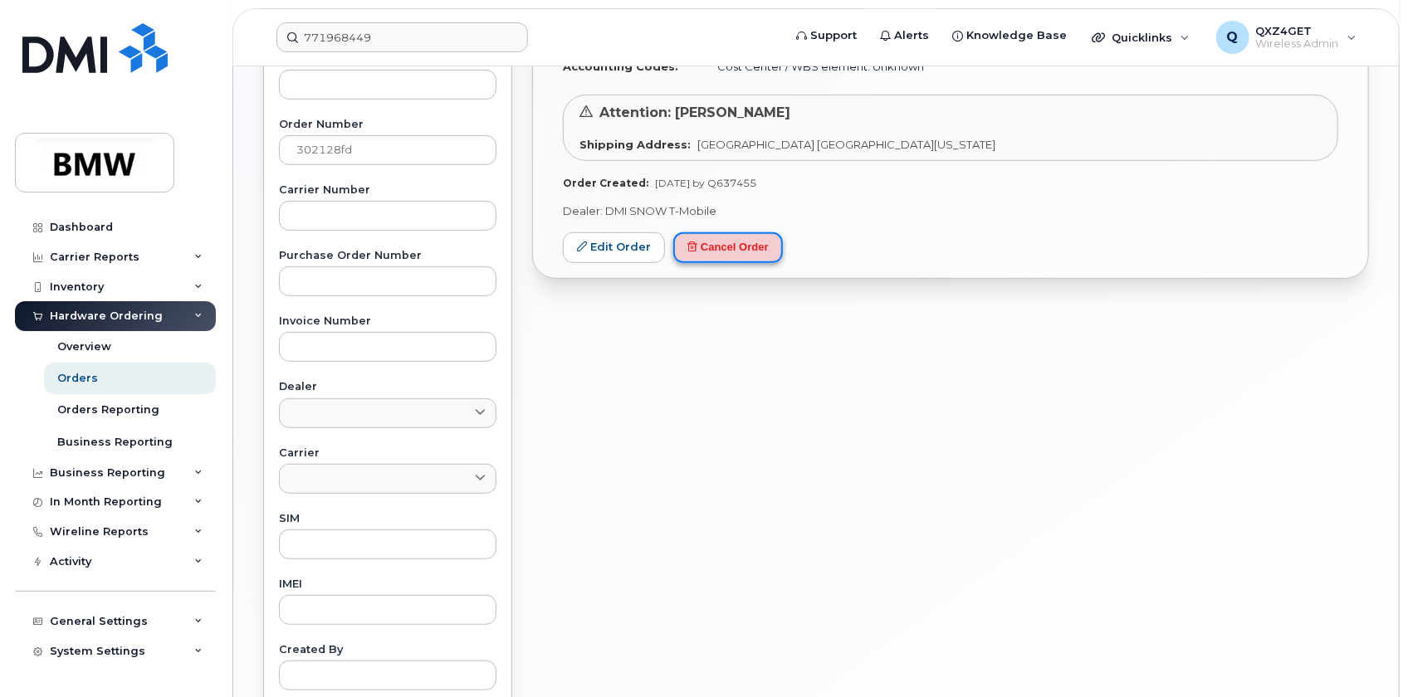
click at [744, 242] on button "Cancel Order" at bounding box center [728, 247] width 110 height 31
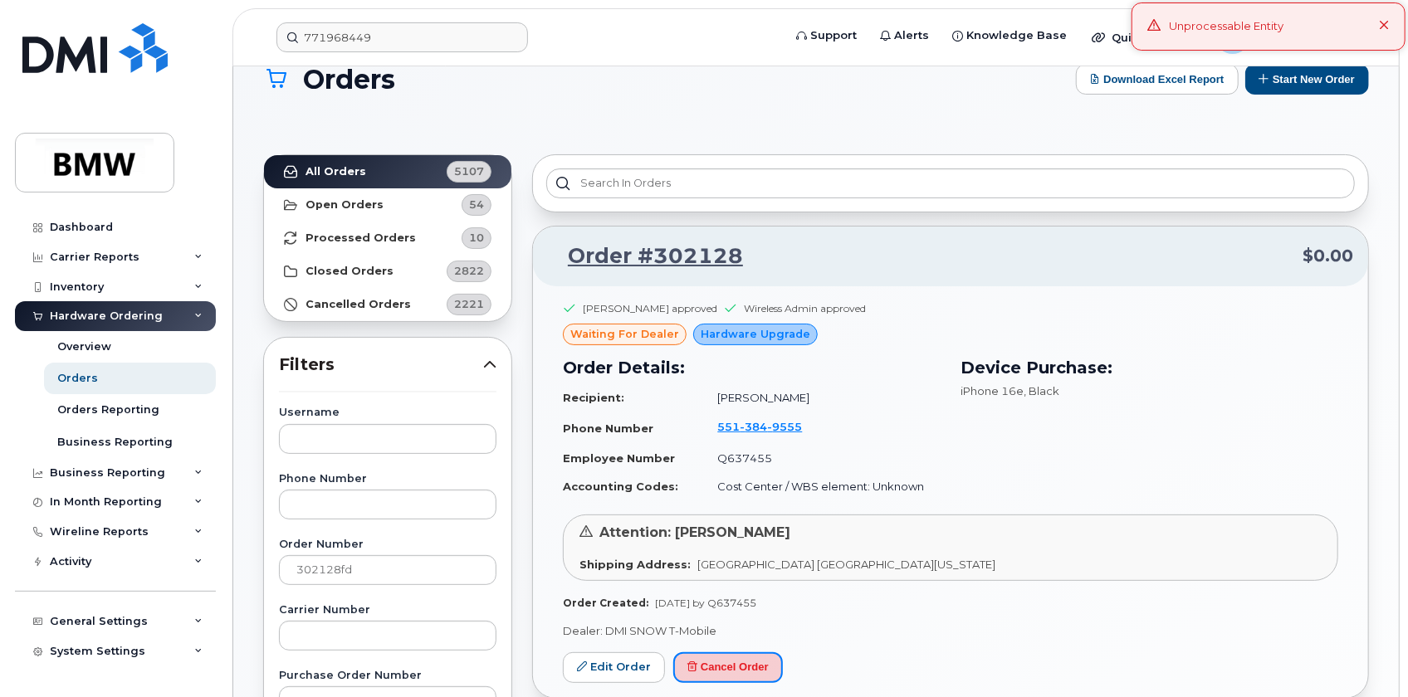
scroll to position [0, 0]
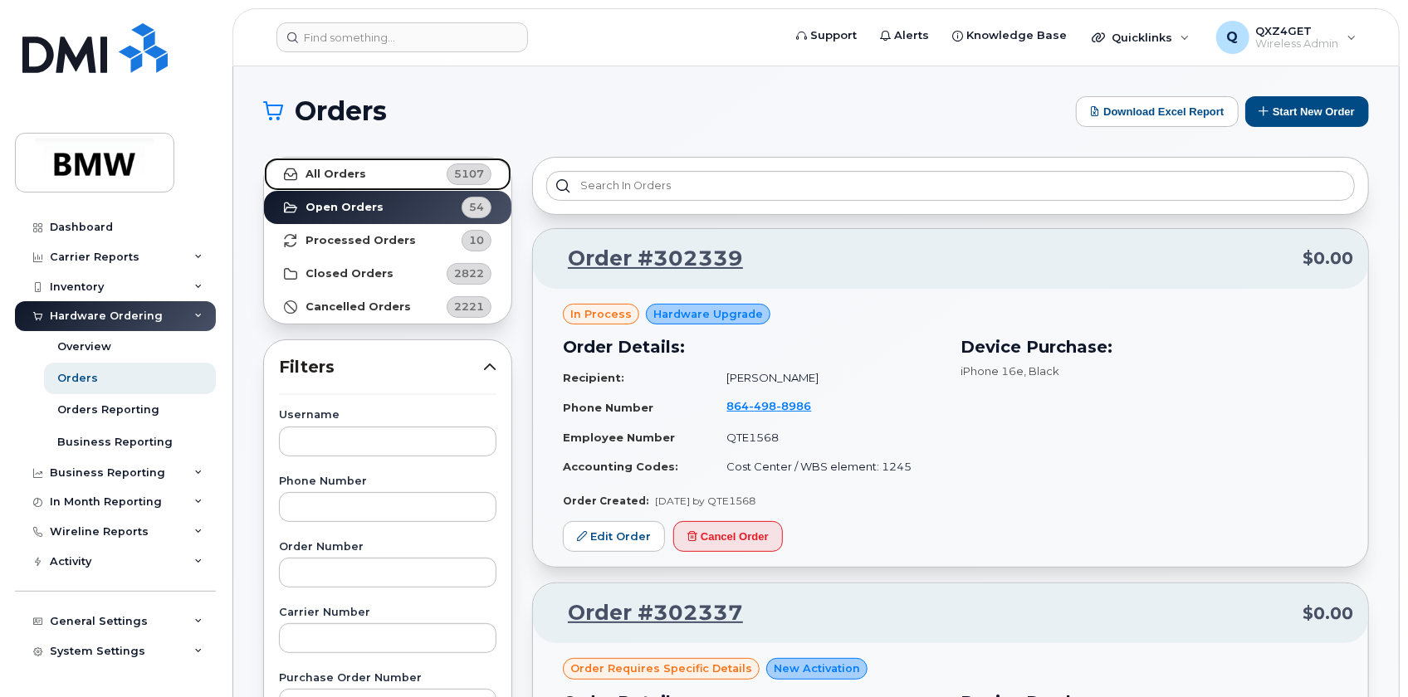
click at [349, 175] on strong "All Orders" at bounding box center [335, 174] width 61 height 13
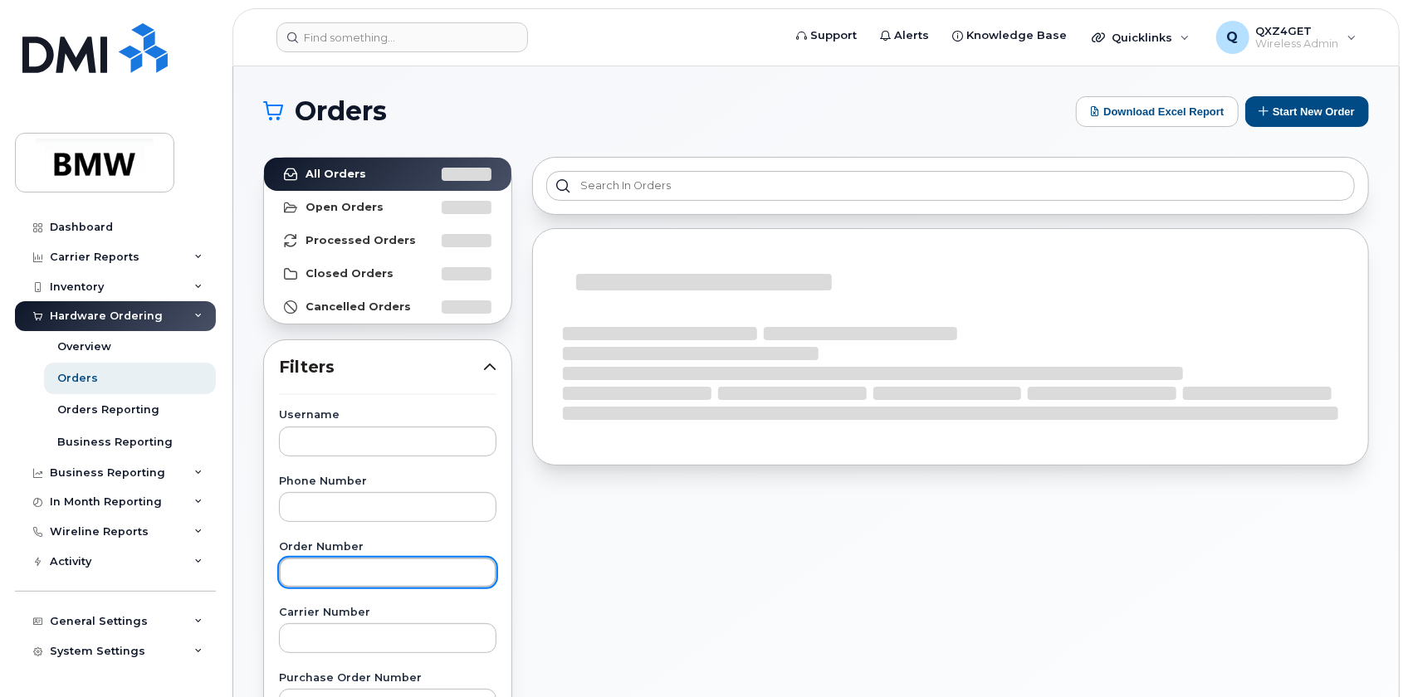
click at [356, 577] on input "text" at bounding box center [387, 573] width 217 height 30
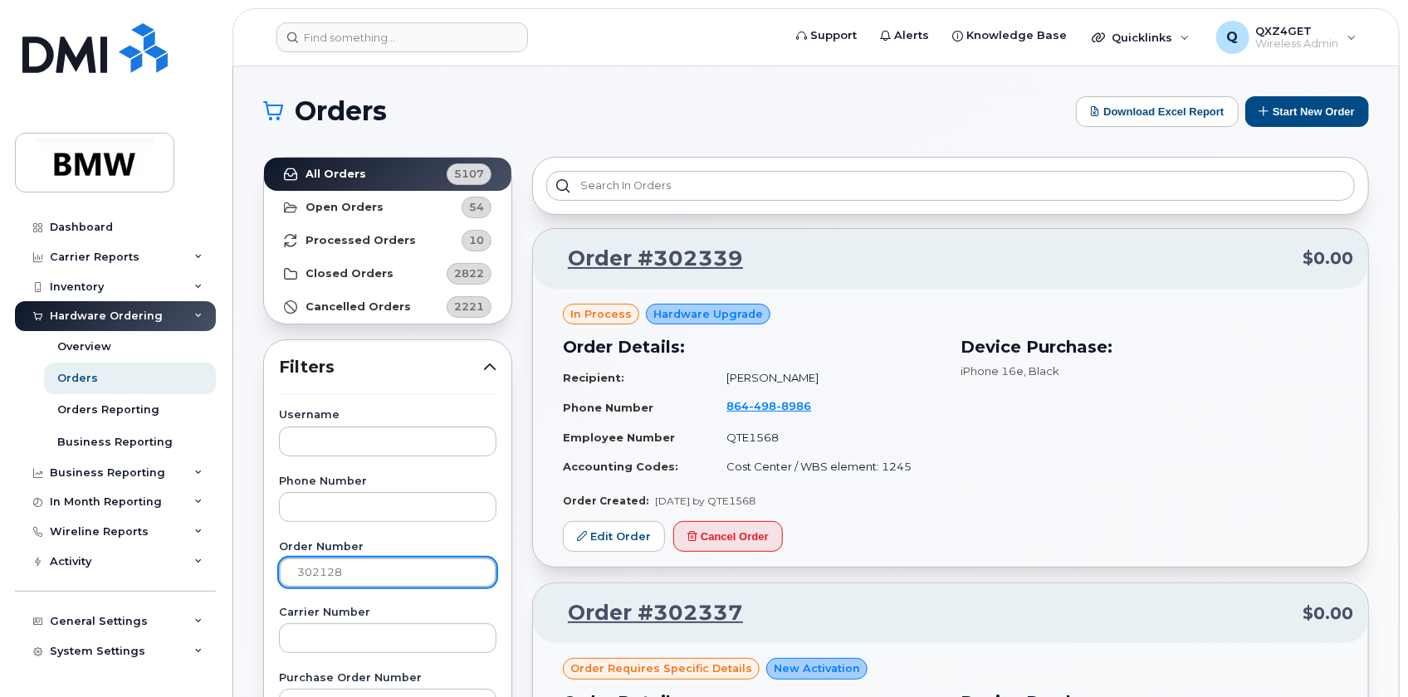
type input "302128"
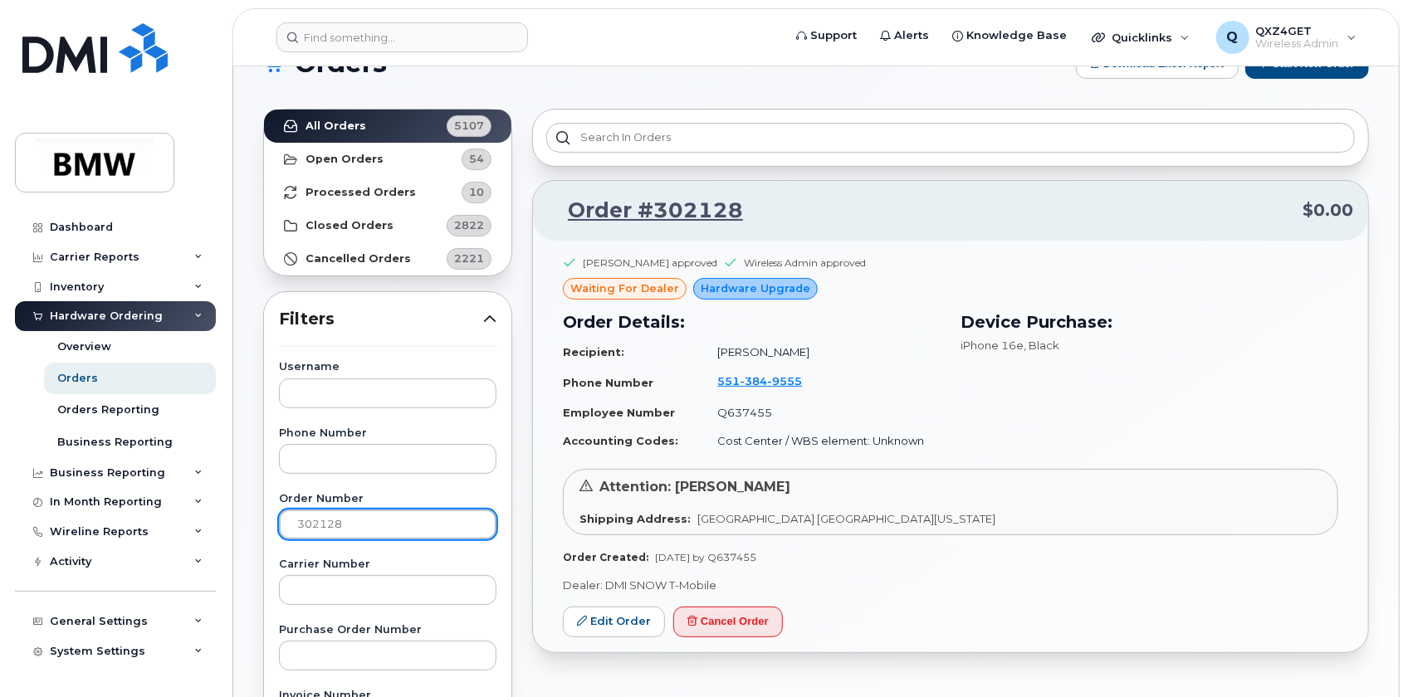
scroll to position [75, 0]
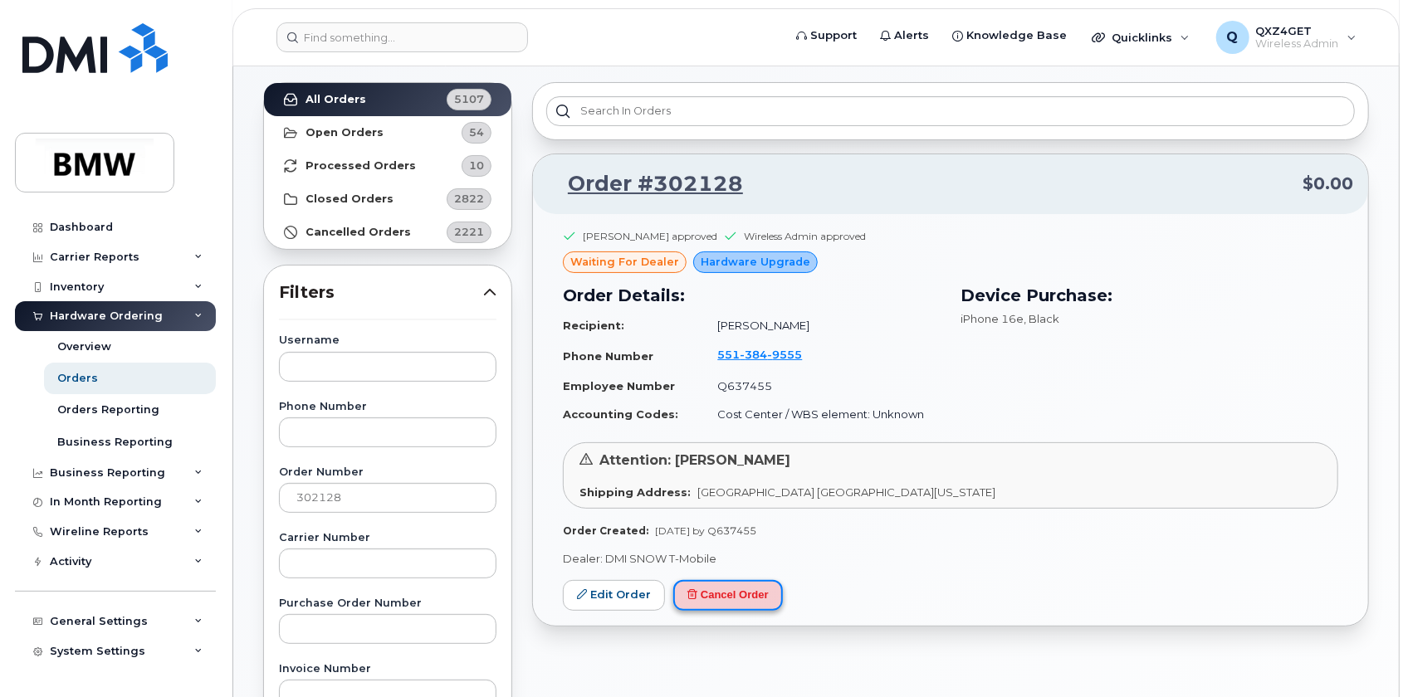
click at [725, 593] on button "Cancel Order" at bounding box center [728, 595] width 110 height 31
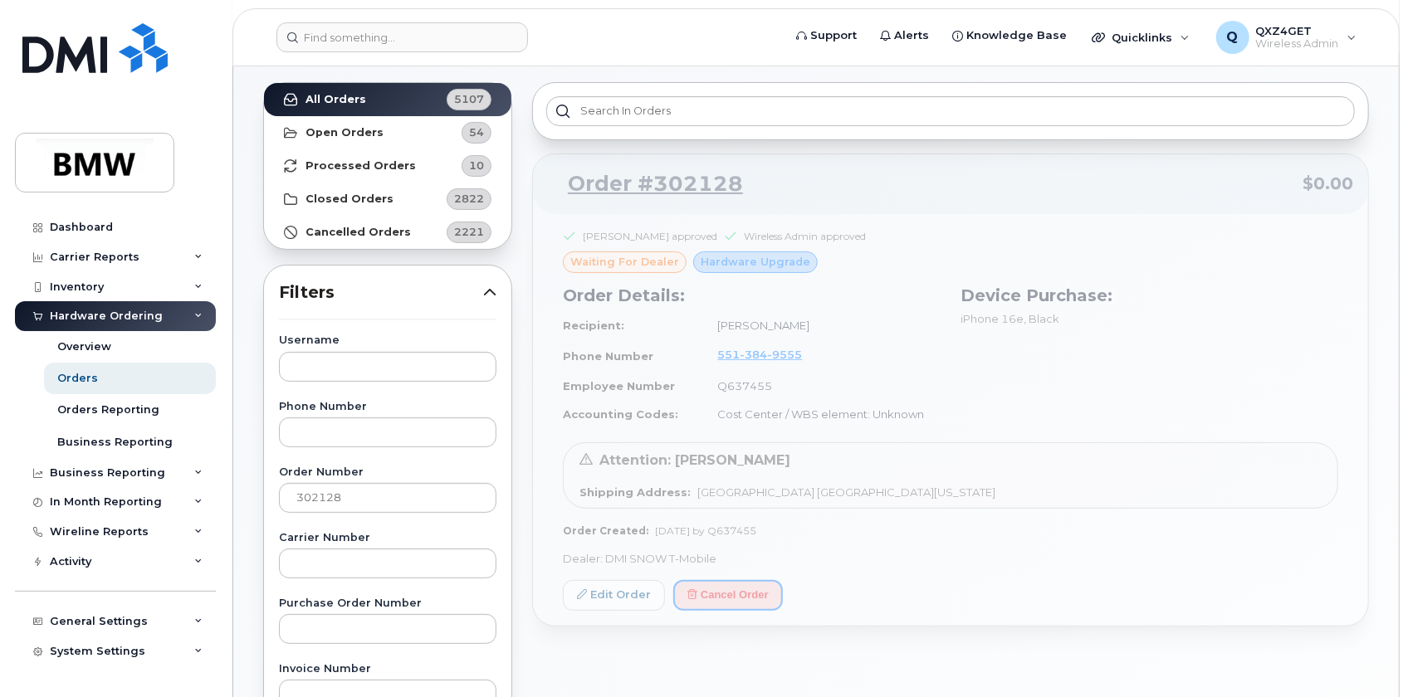
scroll to position [0, 0]
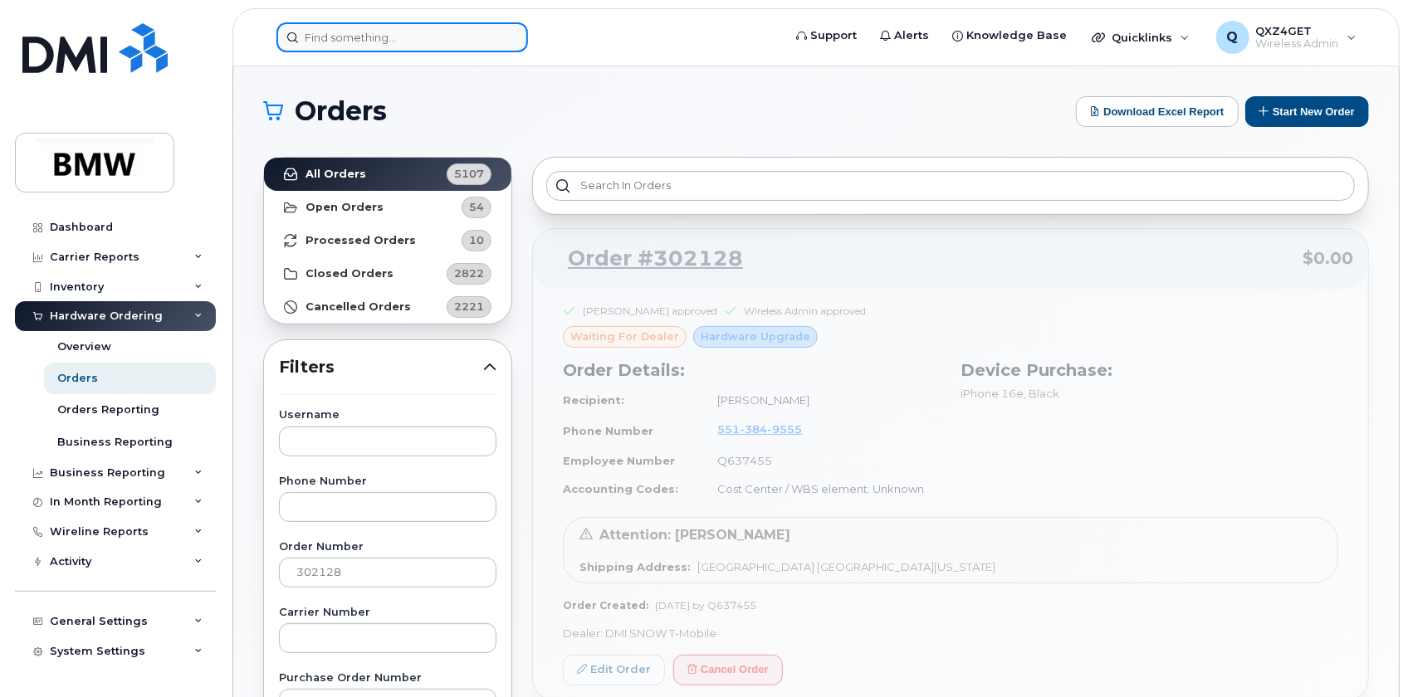
click at [341, 38] on input at bounding box center [401, 37] width 251 height 30
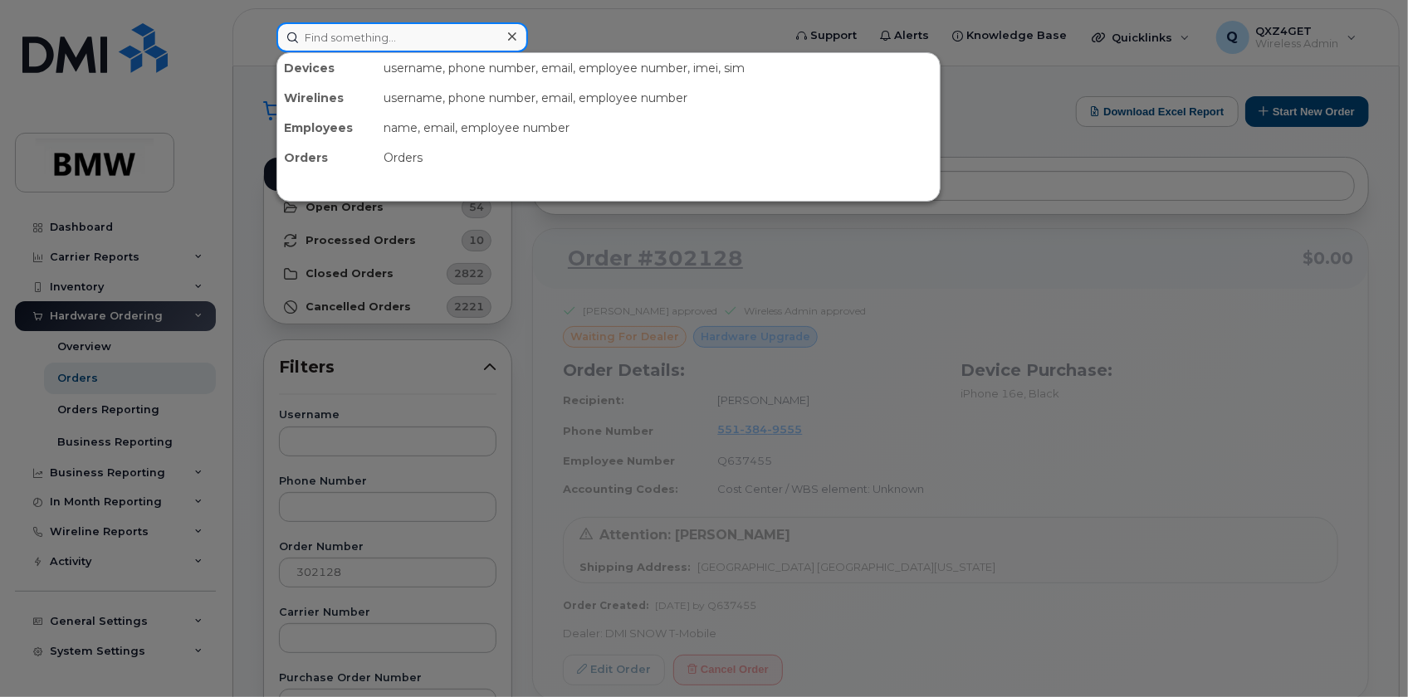
paste input "(864) 765-4988"
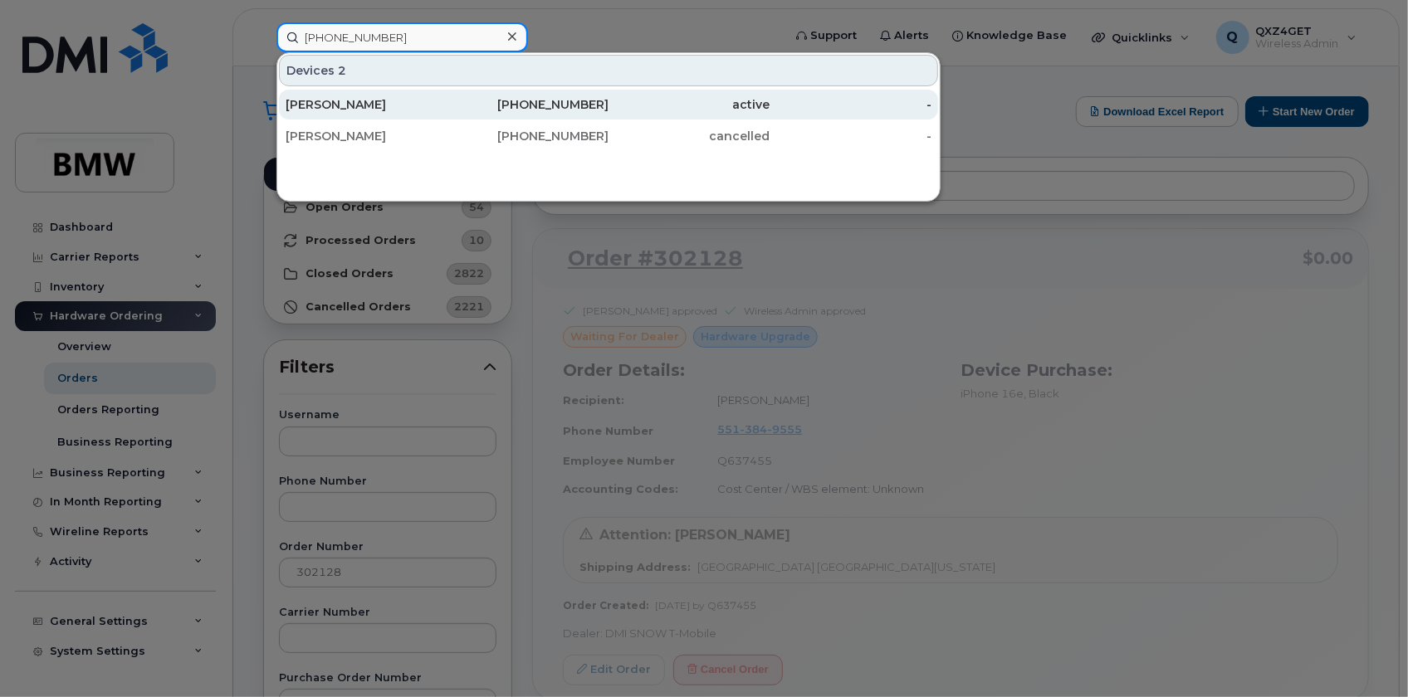
type input "(864) 765-4988"
click at [342, 101] on div "[PERSON_NAME]" at bounding box center [367, 104] width 162 height 17
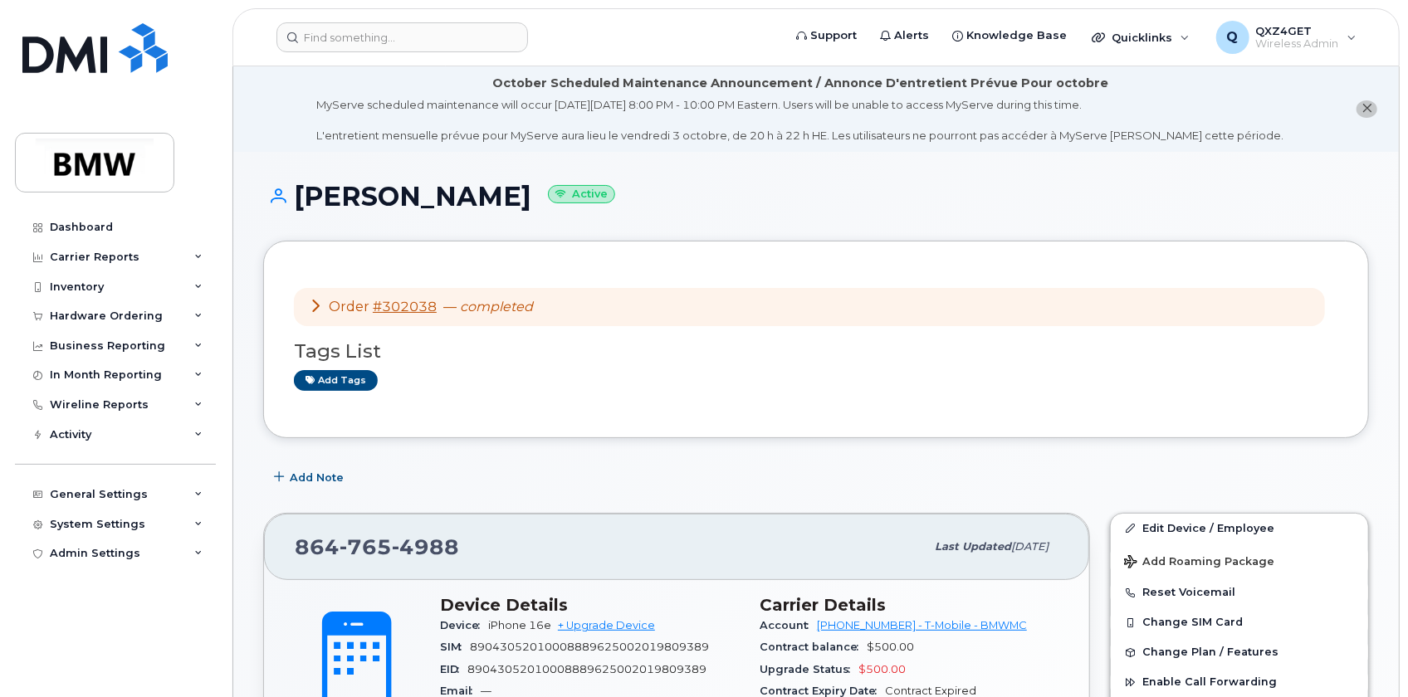
drag, startPoint x: 561, startPoint y: 191, endPoint x: 282, endPoint y: 205, distance: 279.2
click at [282, 205] on h1 "[PERSON_NAME] Active" at bounding box center [816, 196] width 1106 height 29
copy h1 "Minh Quan Nguyen"
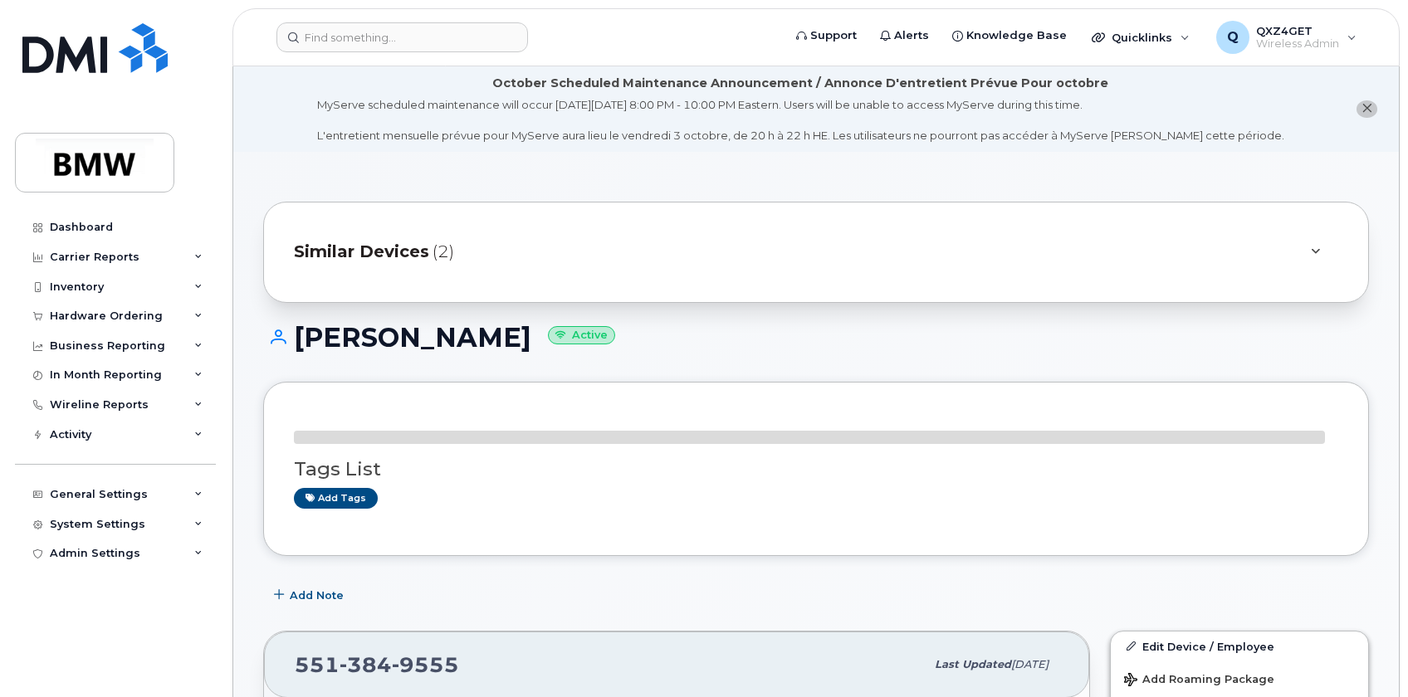
click at [73, 518] on div "System Settings" at bounding box center [97, 524] width 95 height 13
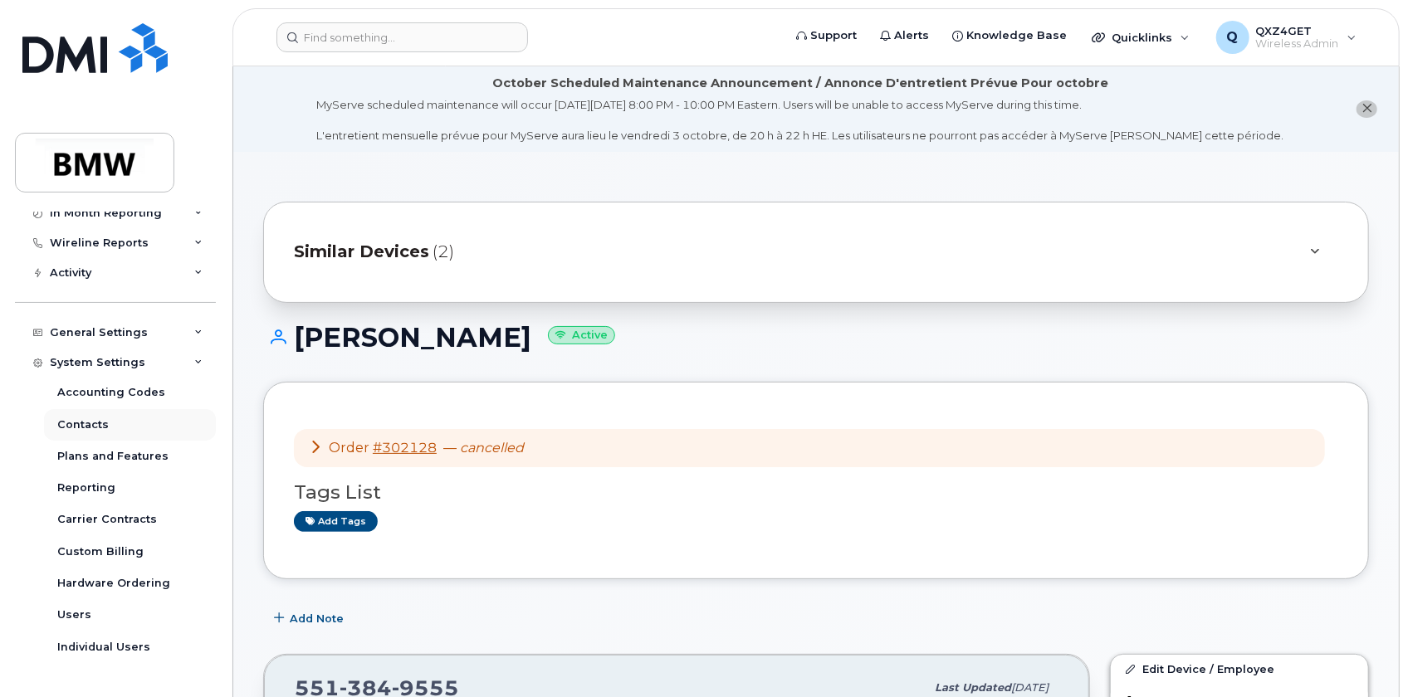
scroll to position [182, 0]
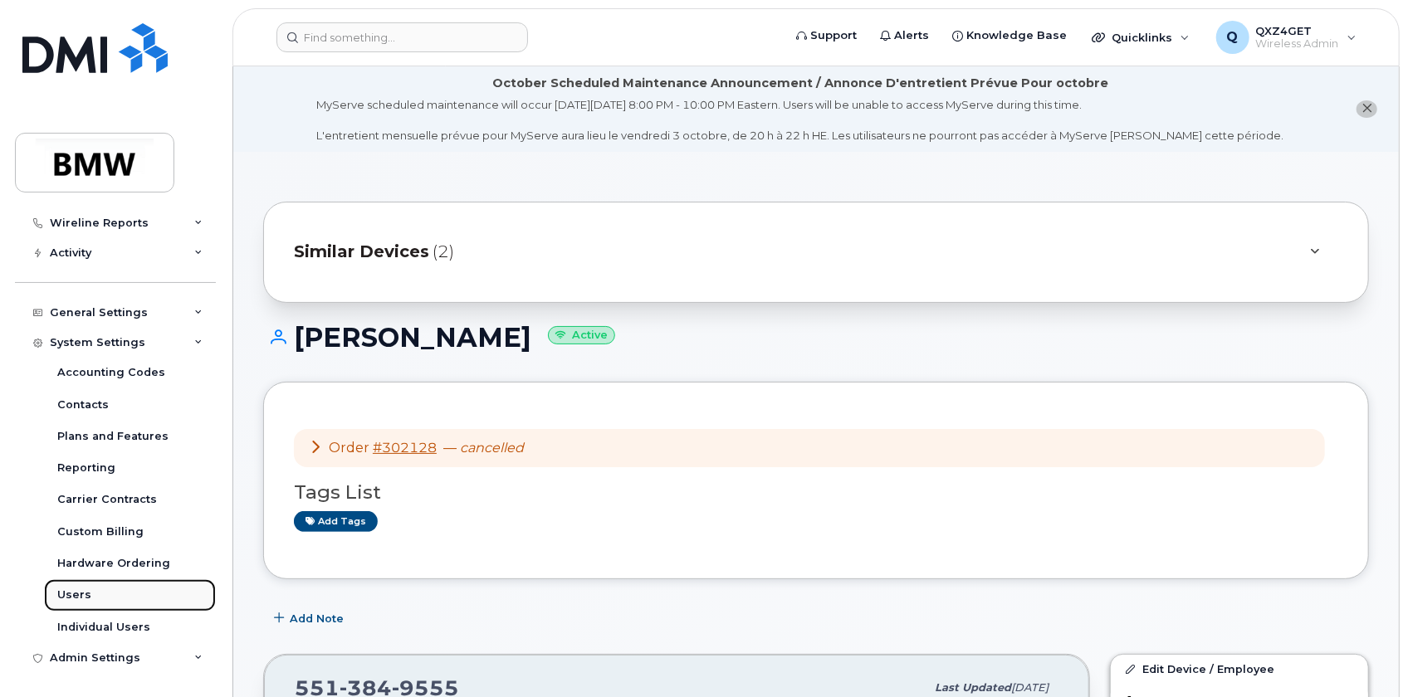
click at [79, 589] on div "Users" at bounding box center [74, 595] width 34 height 15
